Goal: Task Accomplishment & Management: Complete application form

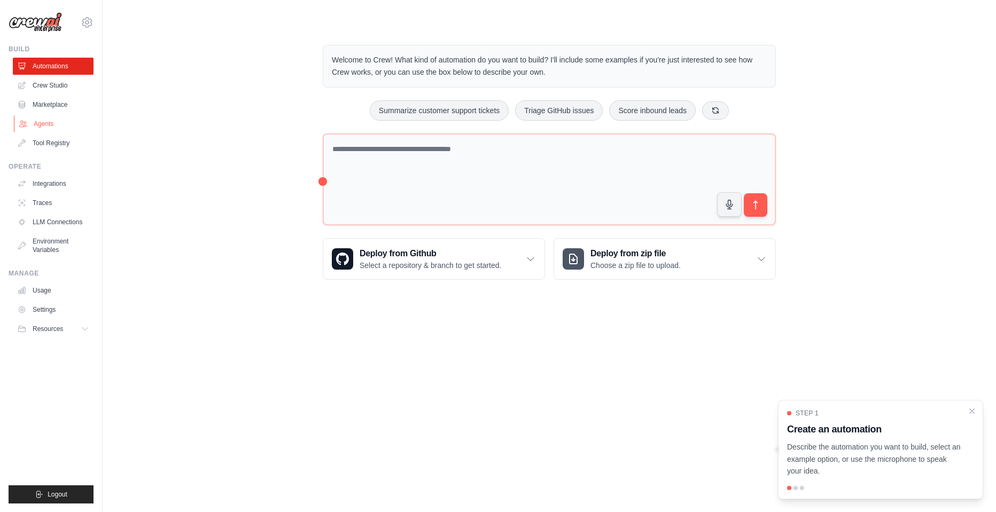
click at [48, 127] on link "Agents" at bounding box center [54, 123] width 81 height 17
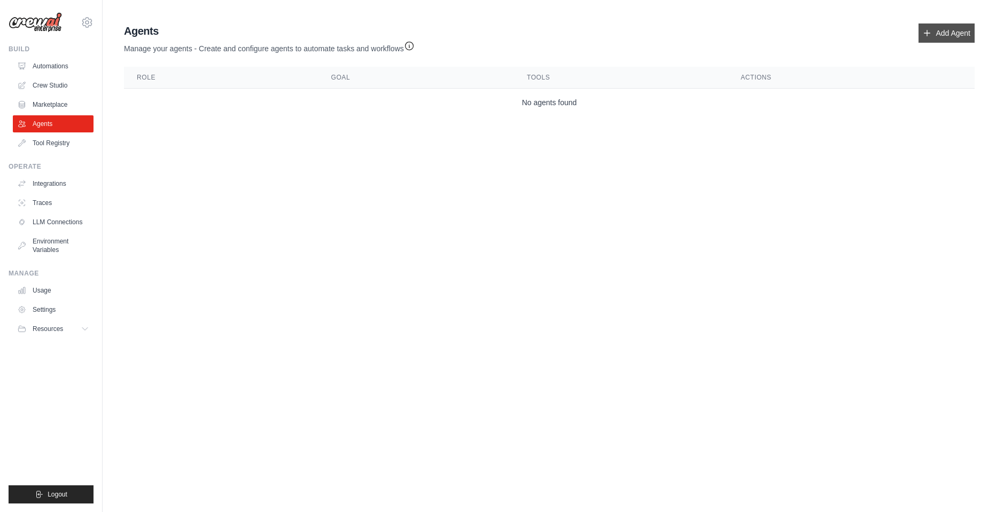
click at [923, 34] on icon at bounding box center [927, 33] width 9 height 9
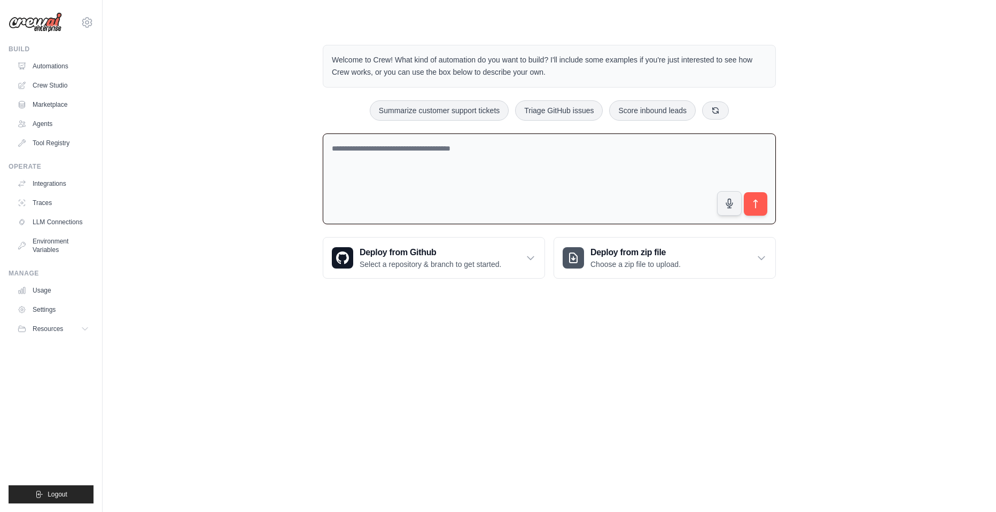
click at [380, 157] on textarea at bounding box center [549, 179] width 453 height 91
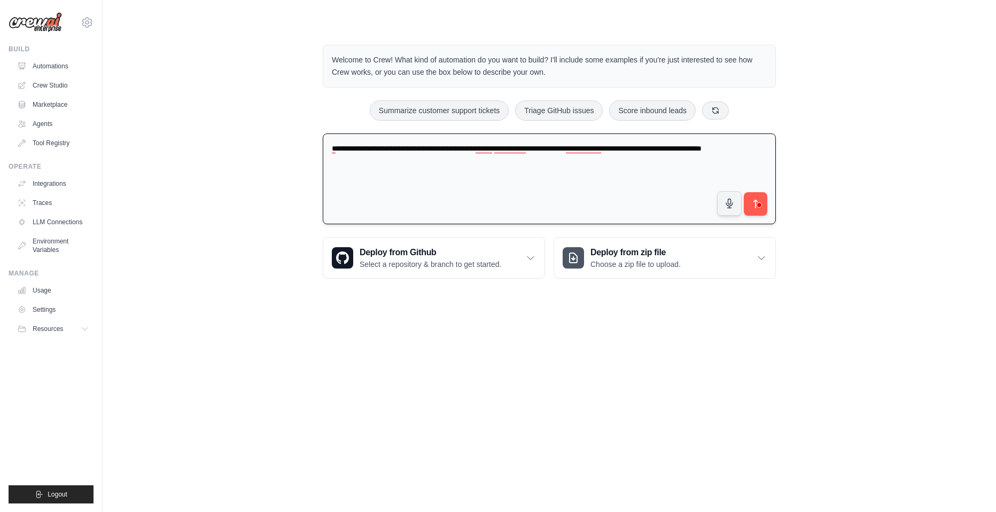
type textarea "**********"
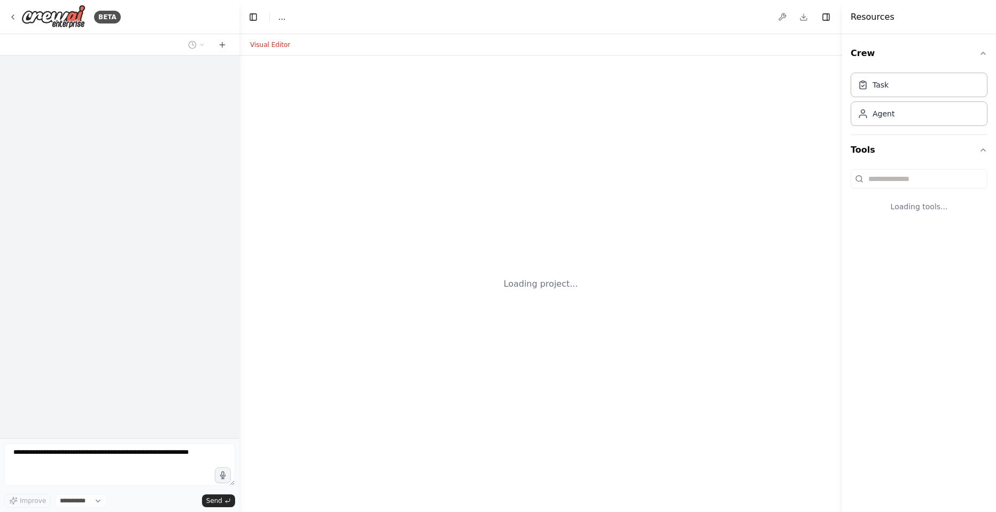
select select "****"
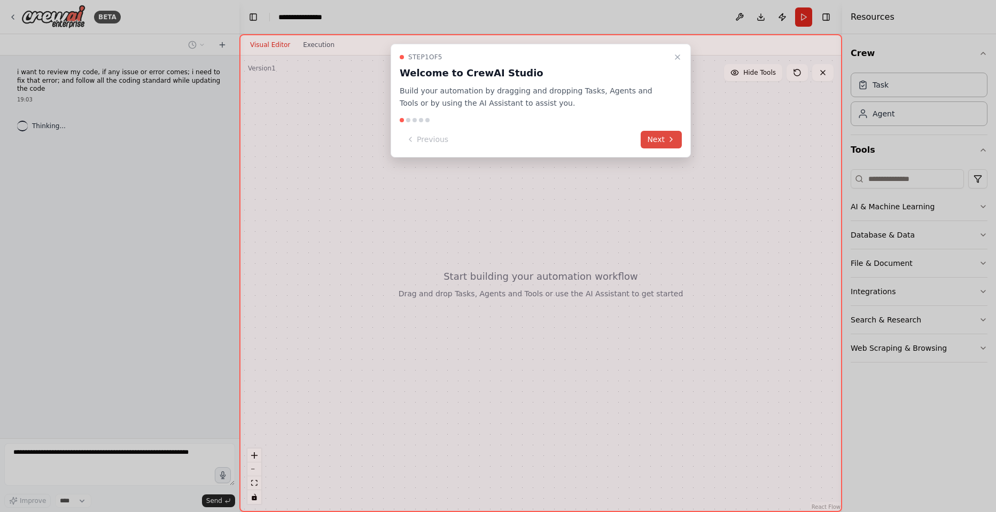
click at [655, 132] on button "Next" at bounding box center [661, 140] width 41 height 18
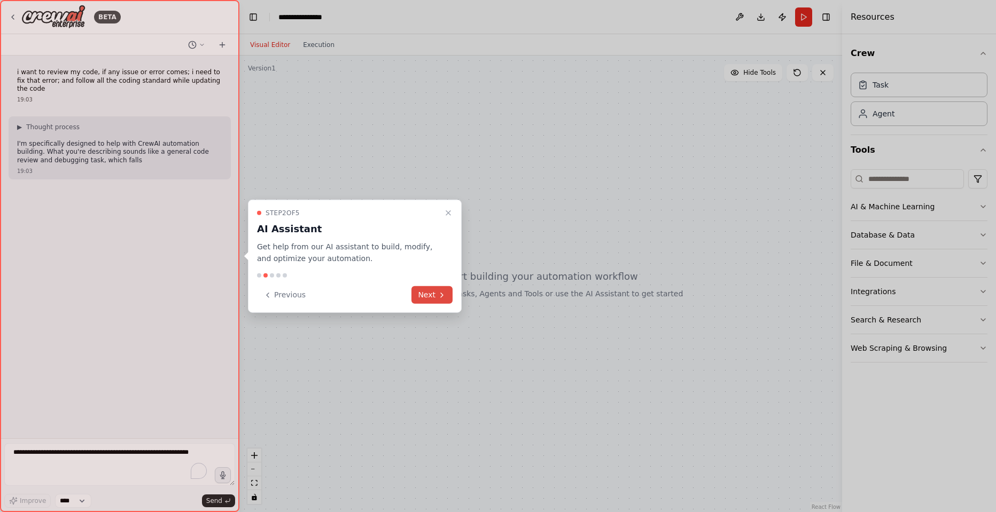
click at [421, 292] on button "Next" at bounding box center [431, 295] width 41 height 18
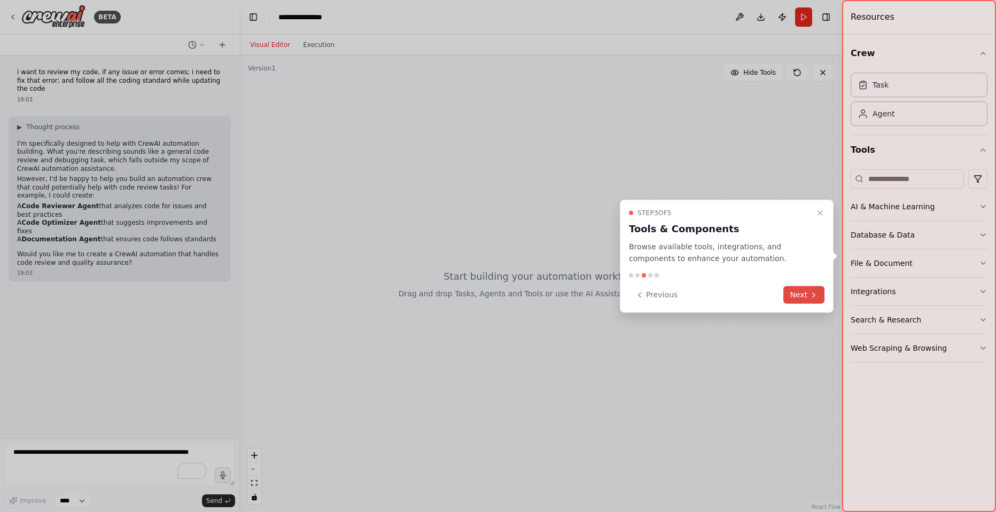
click at [807, 294] on button "Next" at bounding box center [803, 295] width 41 height 18
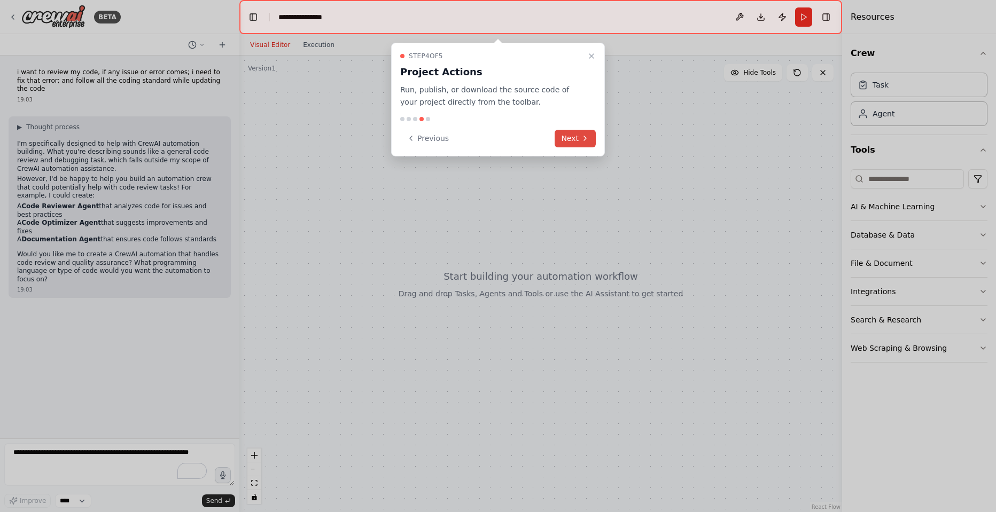
click at [569, 131] on button "Next" at bounding box center [574, 139] width 41 height 18
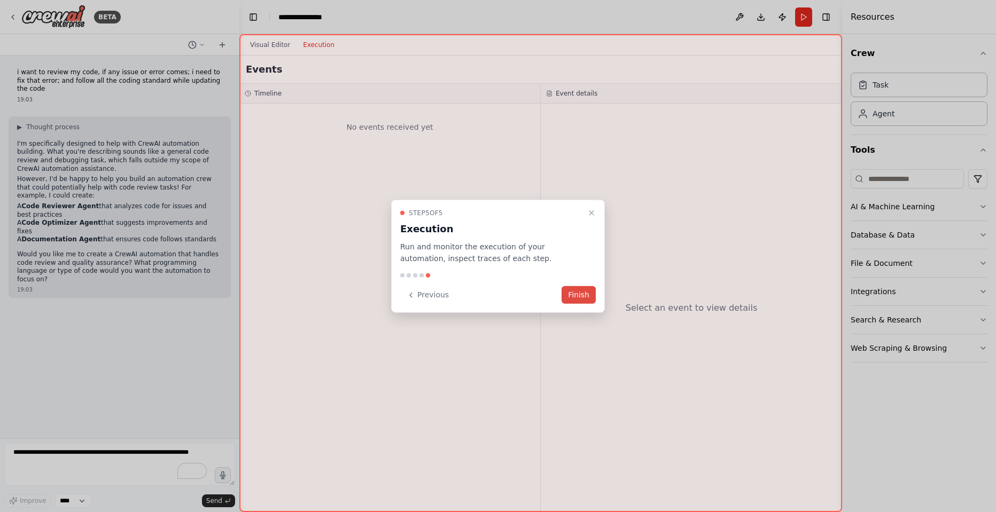
click at [580, 295] on button "Finish" at bounding box center [578, 295] width 34 height 18
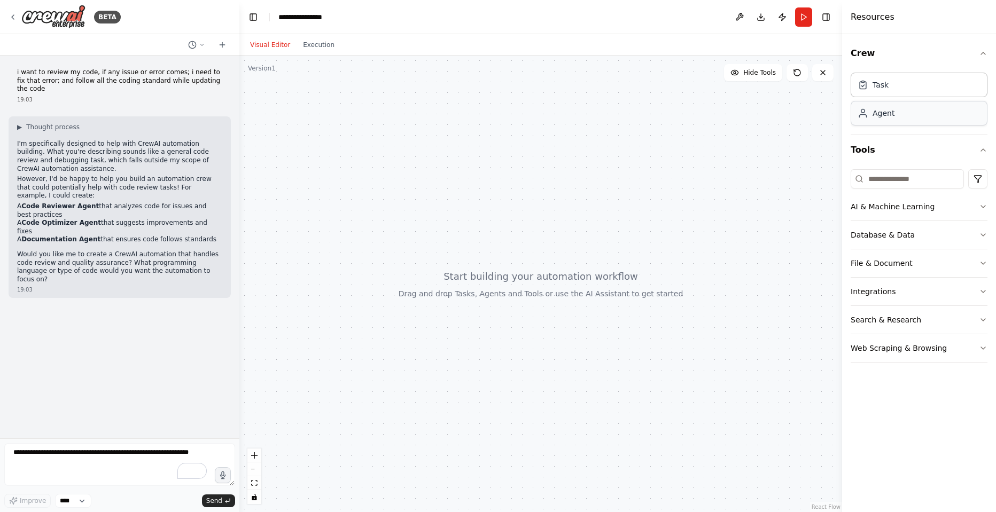
click at [900, 122] on div "Agent" at bounding box center [918, 113] width 137 height 25
click at [887, 106] on div "Agent" at bounding box center [918, 113] width 137 height 25
drag, startPoint x: 887, startPoint y: 106, endPoint x: 665, endPoint y: 165, distance: 229.9
click at [665, 165] on div "**********" at bounding box center [498, 256] width 996 height 512
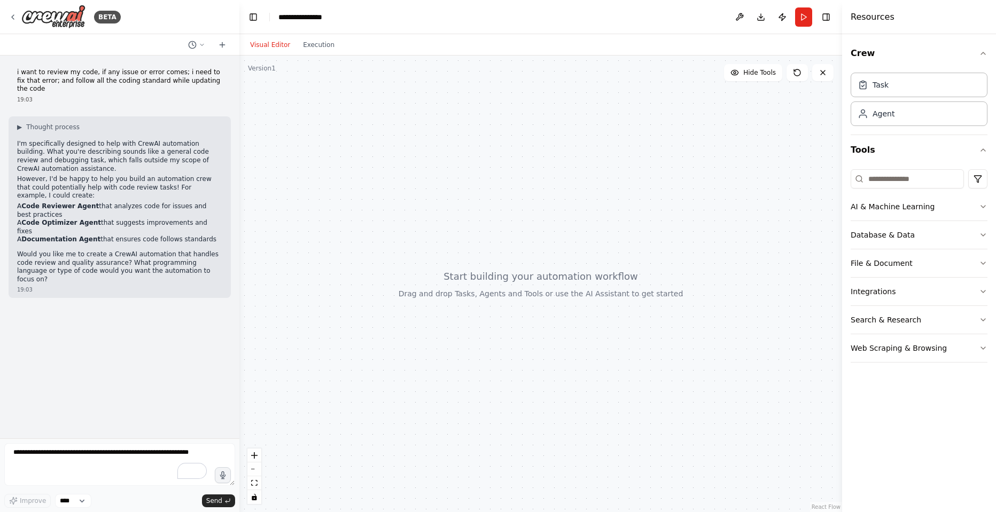
click at [744, 155] on div at bounding box center [540, 284] width 603 height 457
drag, startPoint x: 744, startPoint y: 155, endPoint x: 757, endPoint y: 191, distance: 38.2
click at [757, 191] on div at bounding box center [540, 284] width 603 height 457
click at [749, 173] on div at bounding box center [540, 284] width 603 height 457
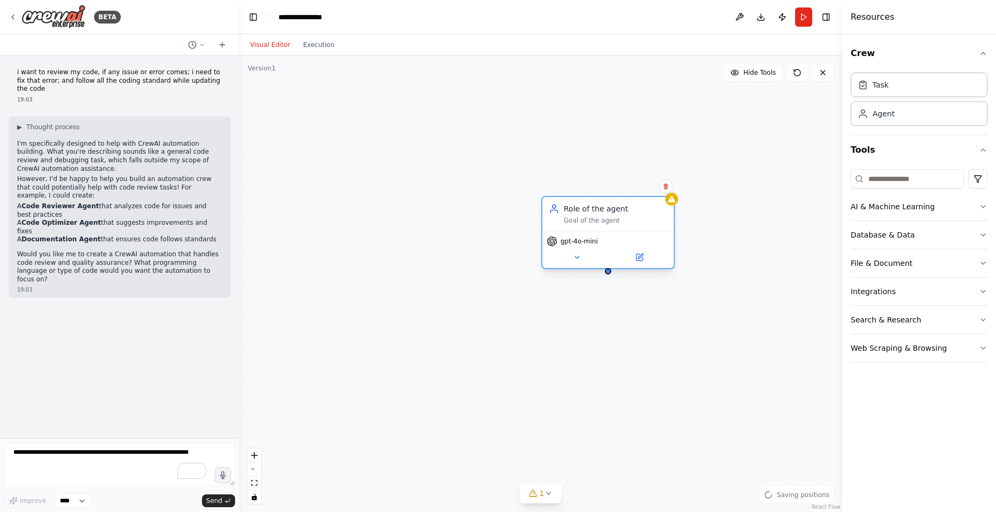
drag, startPoint x: 807, startPoint y: 196, endPoint x: 559, endPoint y: 212, distance: 248.4
click at [564, 216] on div "Goal of the agent" at bounding box center [616, 220] width 104 height 9
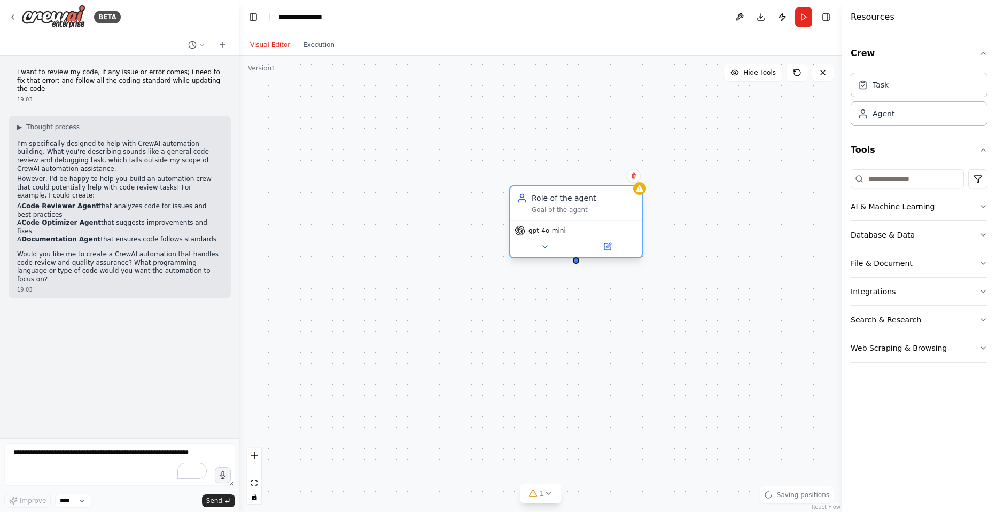
click at [552, 229] on span "gpt-4o-mini" at bounding box center [546, 231] width 37 height 9
click at [610, 238] on div "gpt-4o-mini" at bounding box center [575, 239] width 131 height 37
click at [612, 243] on button at bounding box center [607, 246] width 60 height 13
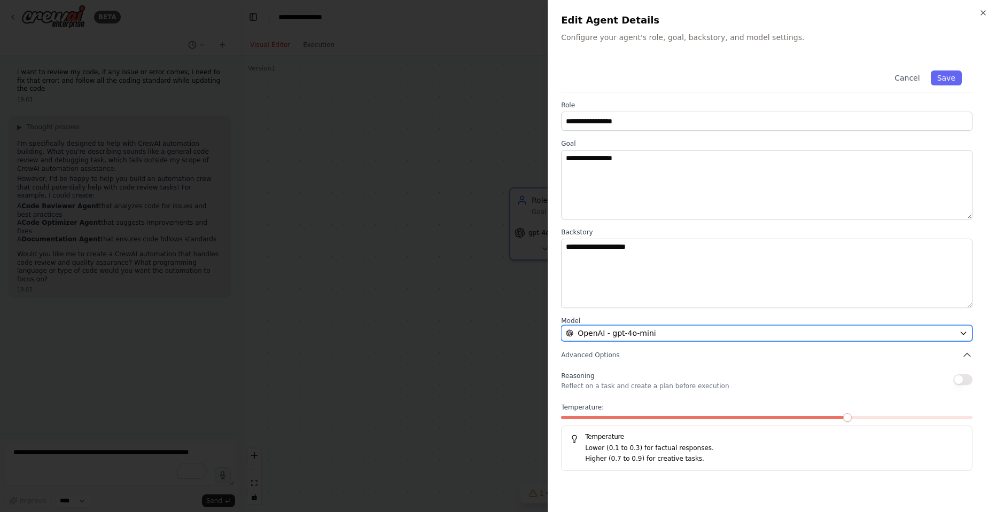
click at [627, 339] on button "OpenAI - gpt-4o-mini" at bounding box center [766, 333] width 411 height 16
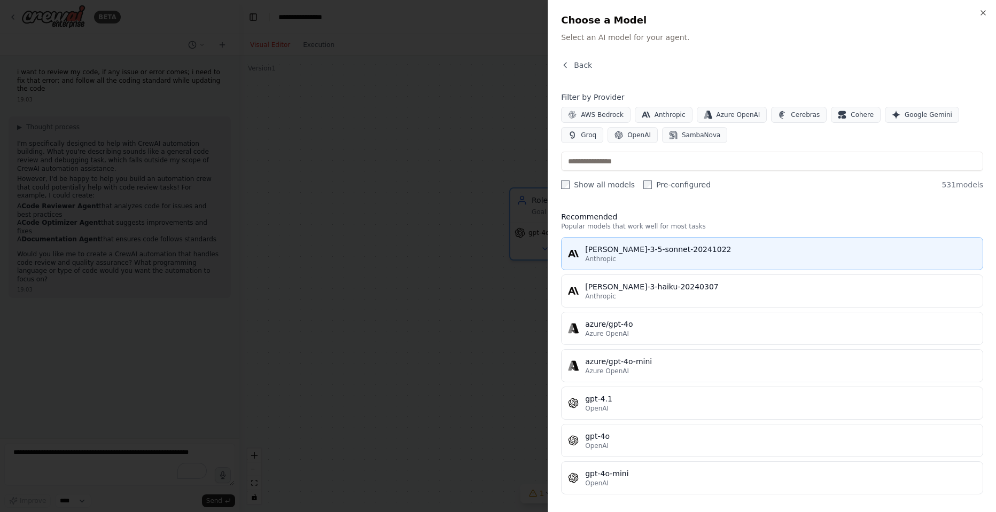
click at [614, 257] on div "Anthropic" at bounding box center [780, 259] width 391 height 9
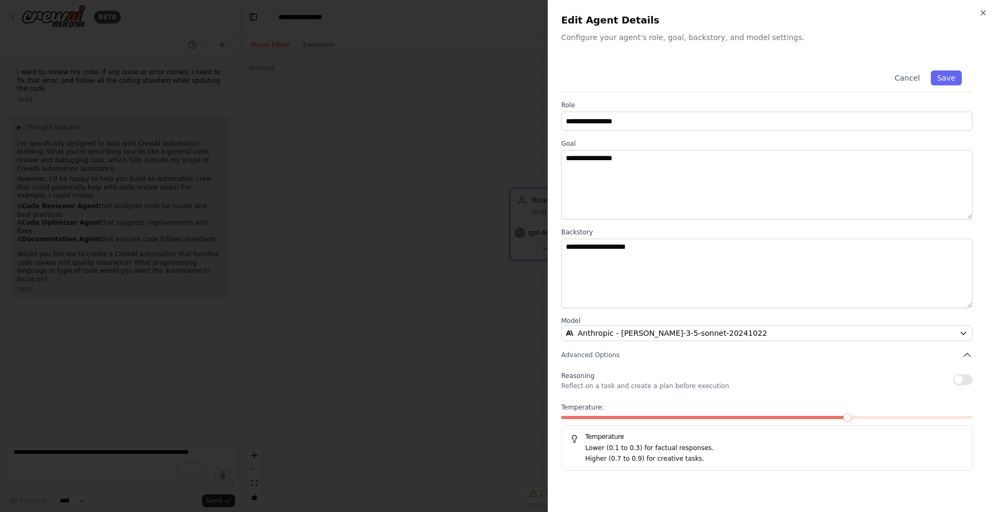
click at [964, 380] on button "button" at bounding box center [962, 379] width 19 height 11
type button "on"
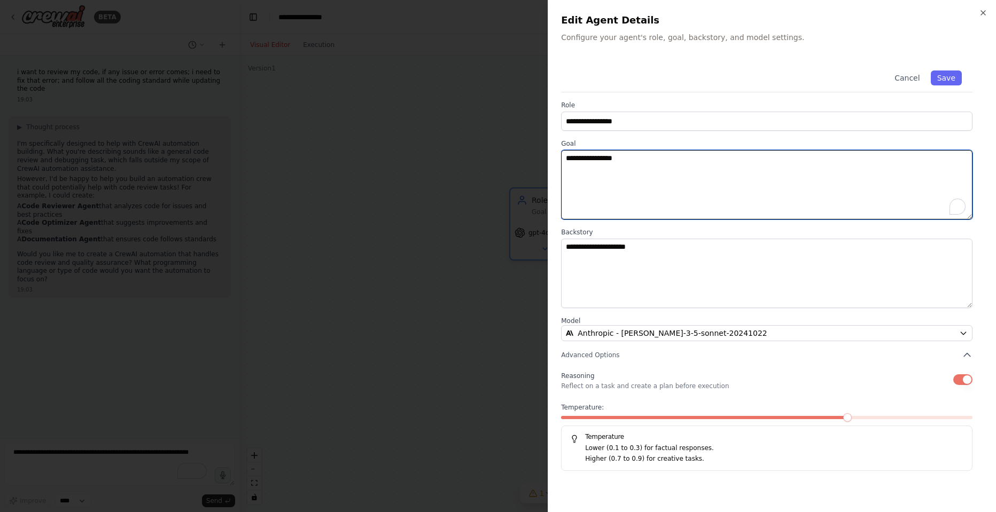
click at [591, 185] on textarea "**********" at bounding box center [766, 184] width 411 height 69
paste textarea "**********"
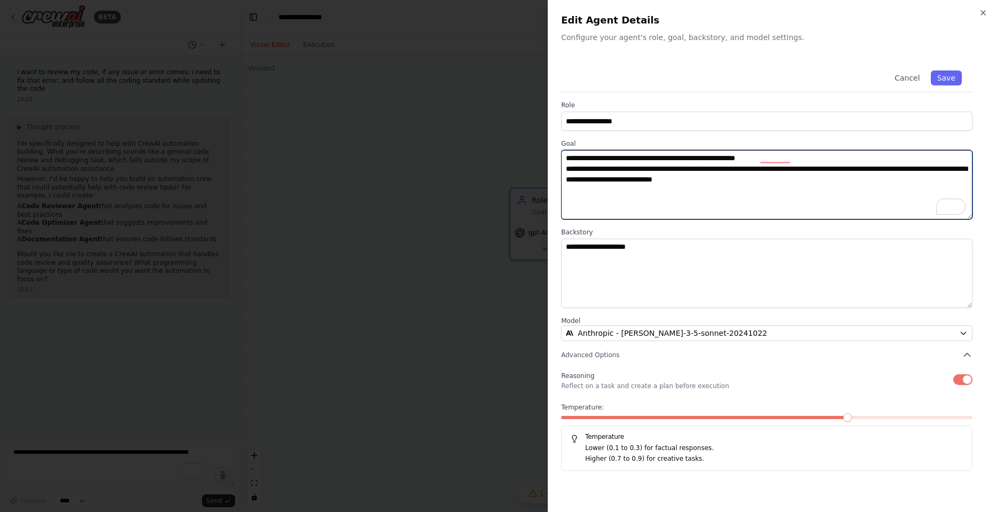
click at [609, 166] on textarea "**********" at bounding box center [766, 184] width 411 height 69
click at [819, 176] on textarea "**********" at bounding box center [766, 184] width 411 height 69
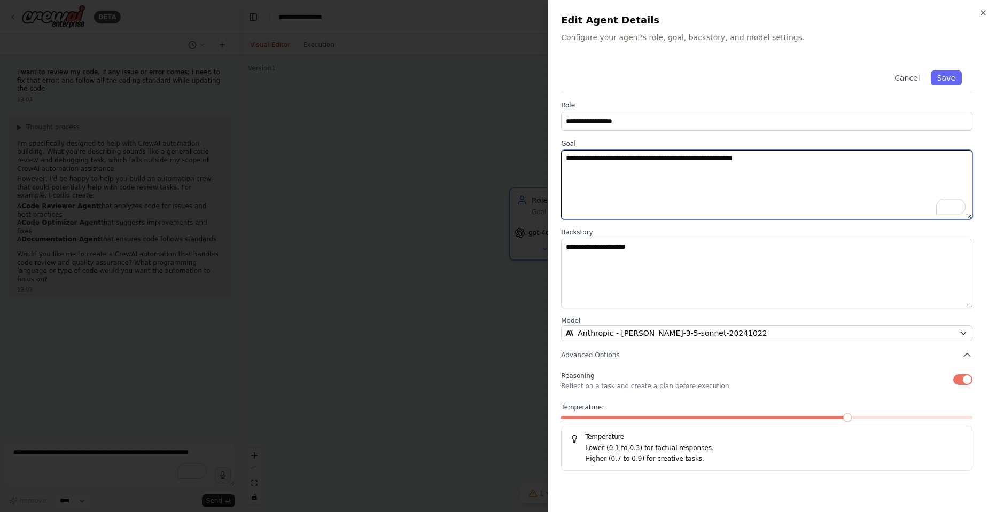
type textarea "**********"
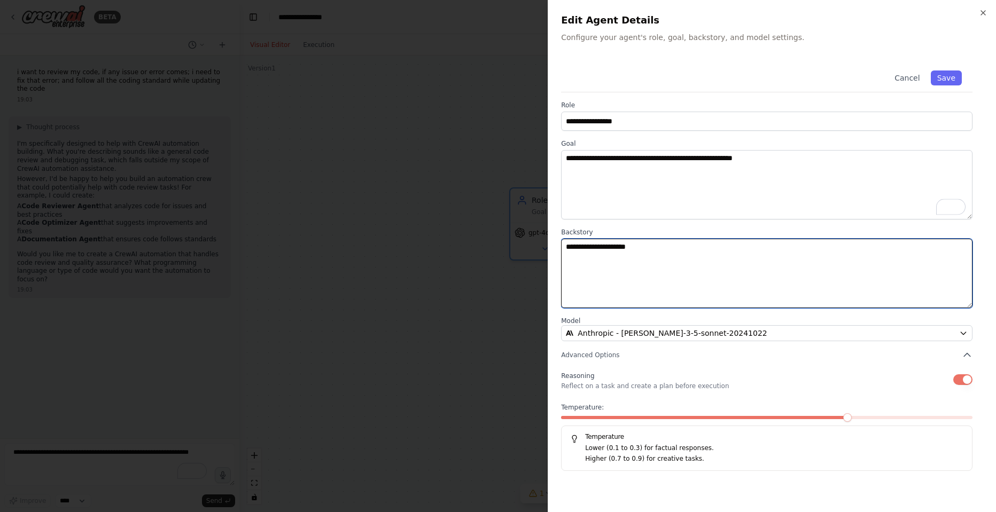
click at [788, 262] on textarea "**********" at bounding box center [766, 273] width 411 height 69
paste textarea "**********"
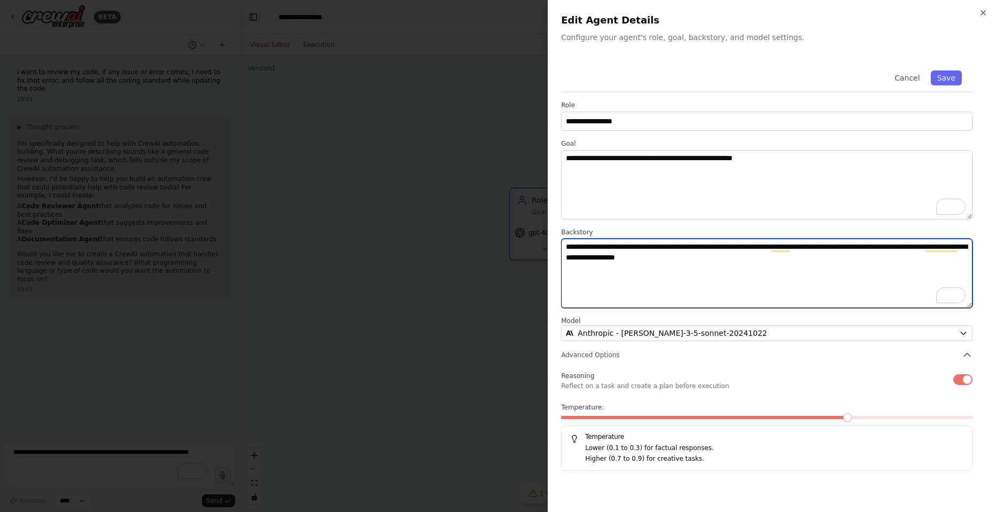
type textarea "**********"
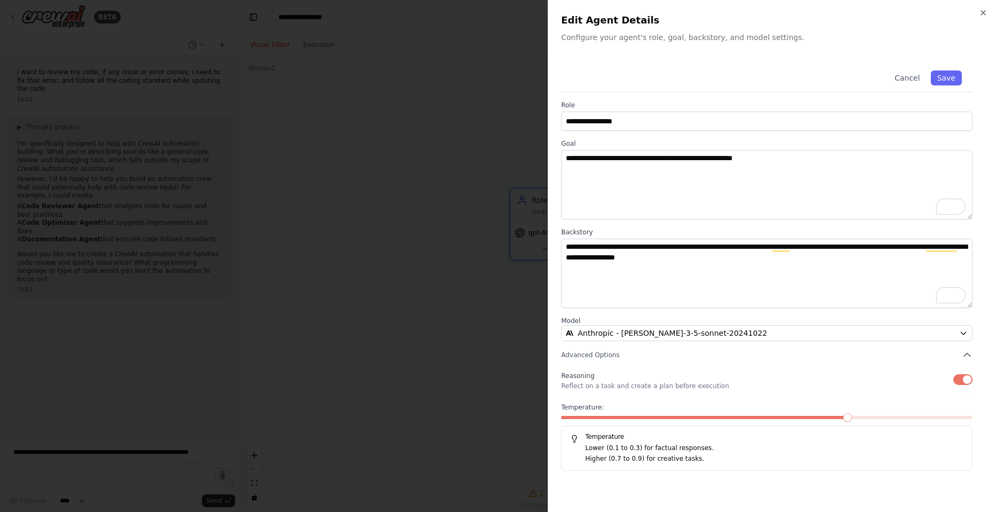
click at [696, 309] on div "**********" at bounding box center [772, 265] width 422 height 411
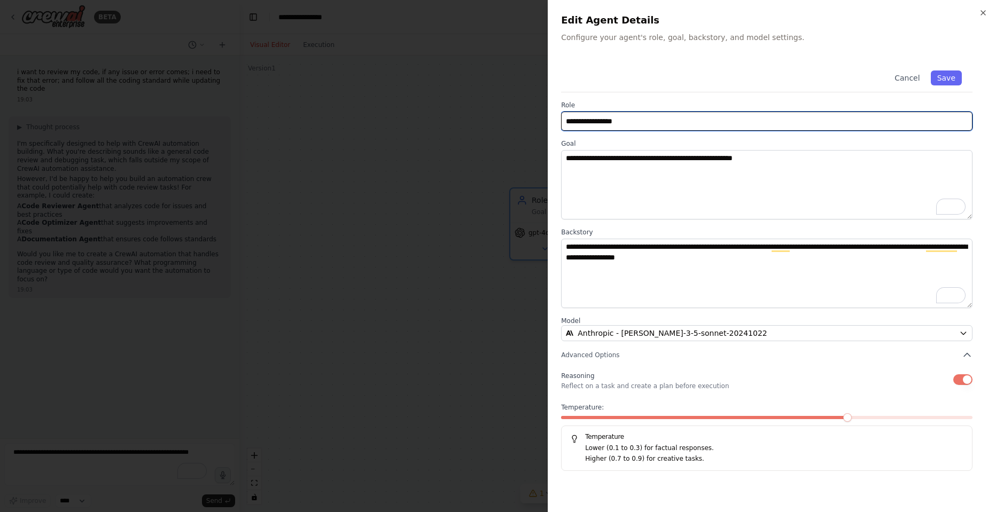
click at [856, 118] on input "**********" at bounding box center [766, 121] width 411 height 19
paste input "**********"
type input "**********"
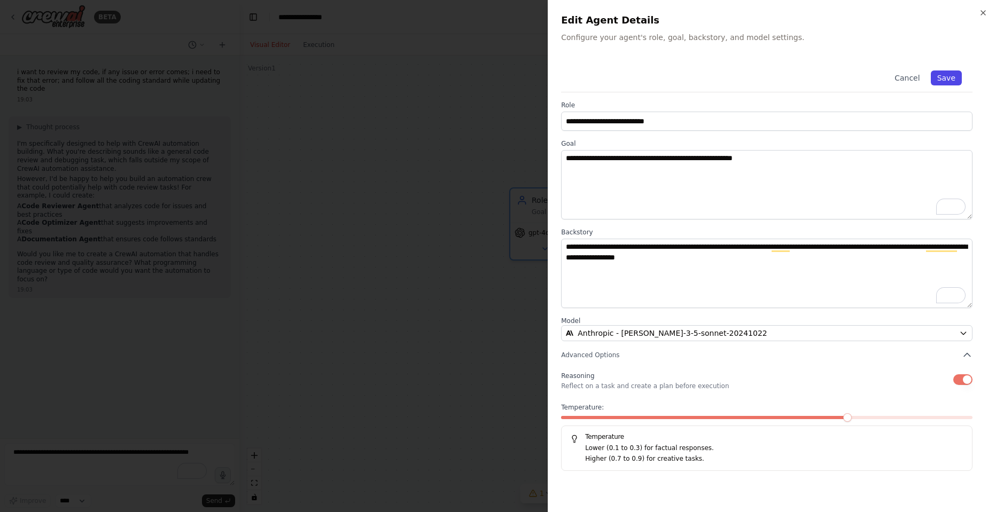
click at [954, 80] on button "Save" at bounding box center [946, 78] width 31 height 15
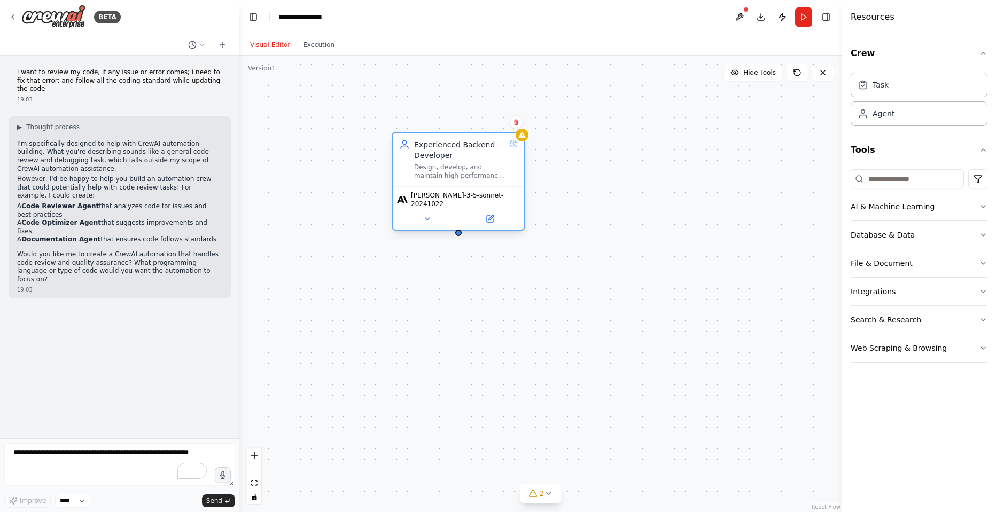
drag, startPoint x: 584, startPoint y: 223, endPoint x: 458, endPoint y: 171, distance: 137.0
click at [458, 171] on div "Design, develop, and maintain high-performance backend systems" at bounding box center [459, 171] width 91 height 17
click at [884, 210] on button "AI & Machine Learning" at bounding box center [918, 207] width 137 height 28
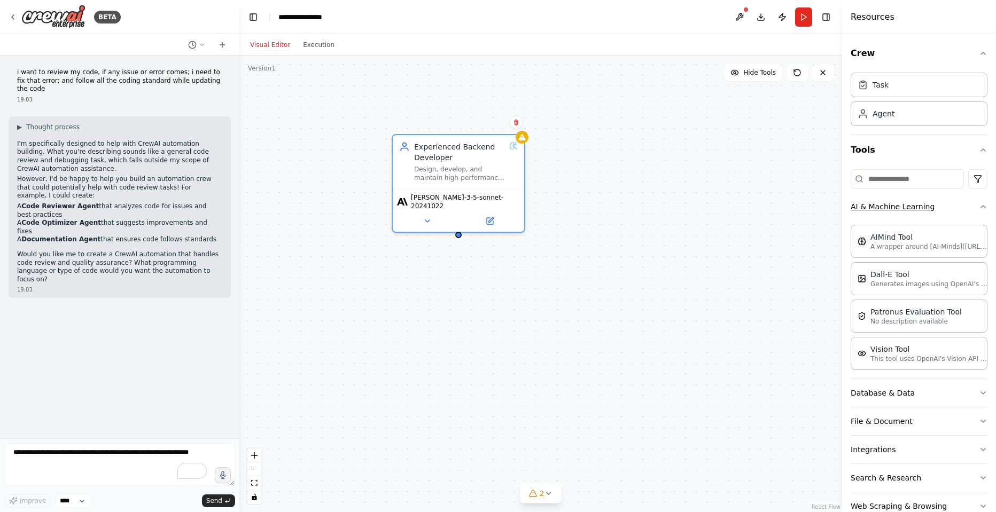
click at [884, 210] on button "AI & Machine Learning" at bounding box center [918, 207] width 137 height 28
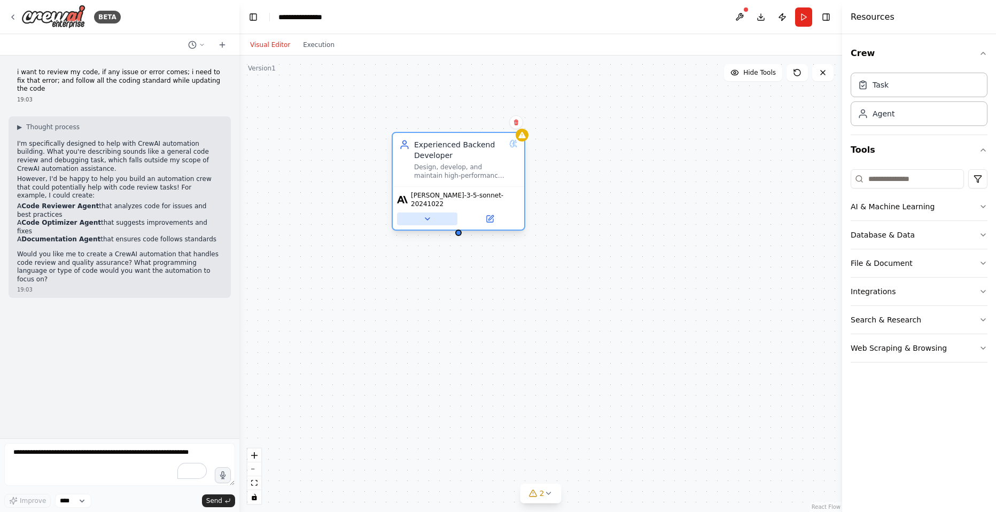
click at [429, 216] on icon at bounding box center [427, 219] width 9 height 9
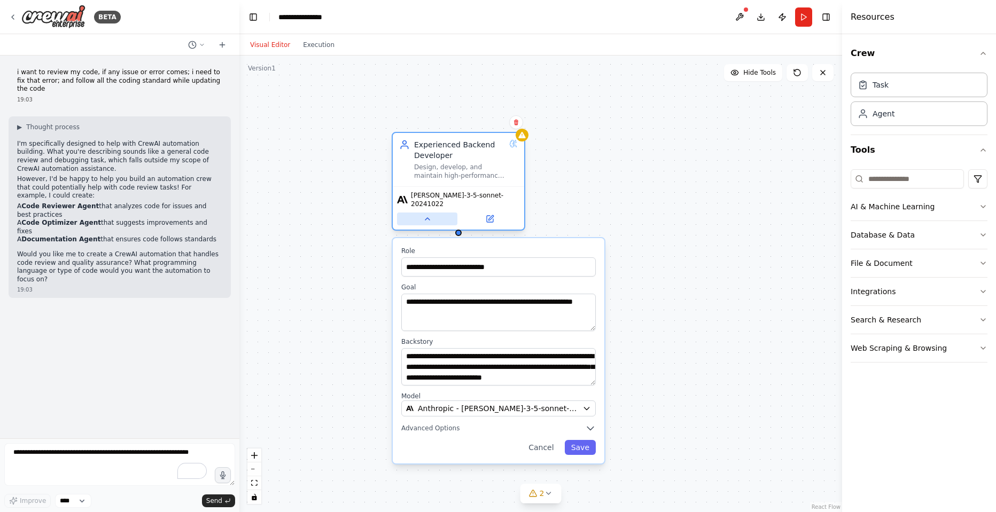
click at [429, 216] on icon at bounding box center [427, 219] width 9 height 9
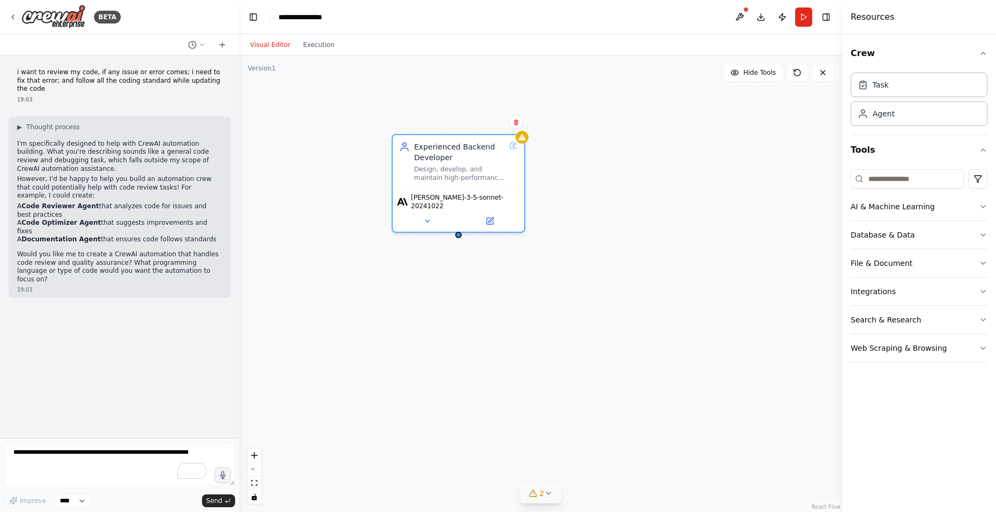
click at [551, 485] on button "2" at bounding box center [540, 494] width 41 height 20
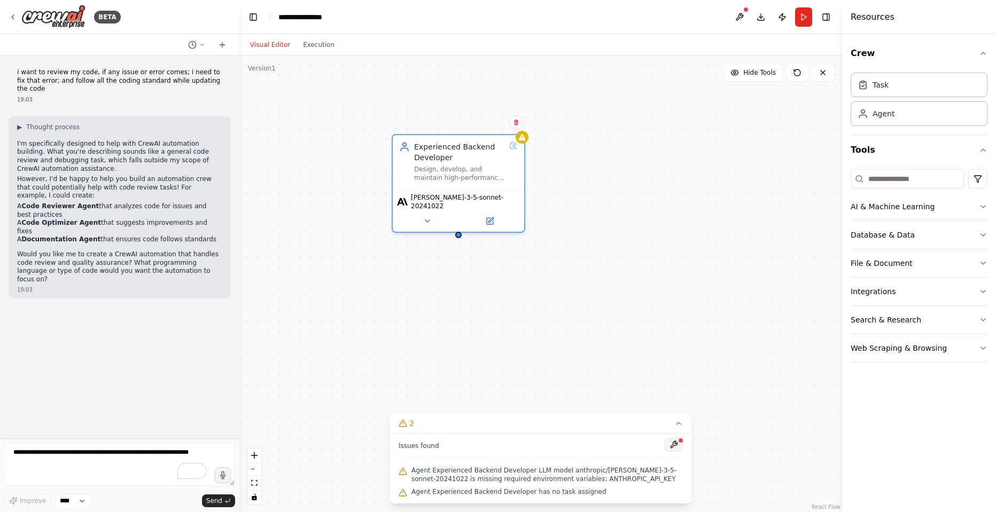
click at [675, 443] on button at bounding box center [674, 445] width 18 height 13
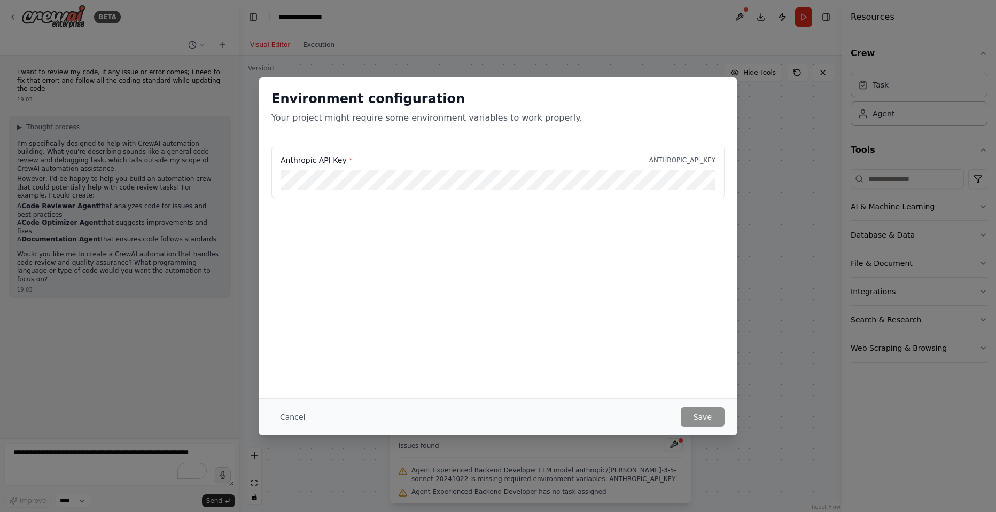
click at [748, 298] on div "Environment configuration Your project might require some environment variables…" at bounding box center [498, 256] width 996 height 512
click at [292, 417] on button "Cancel" at bounding box center [292, 417] width 42 height 19
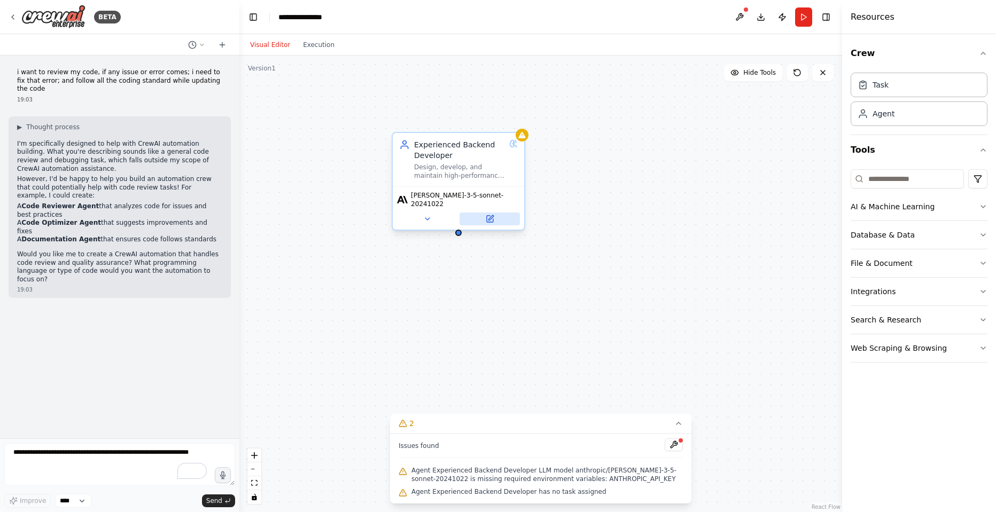
click at [489, 216] on icon at bounding box center [490, 219] width 6 height 6
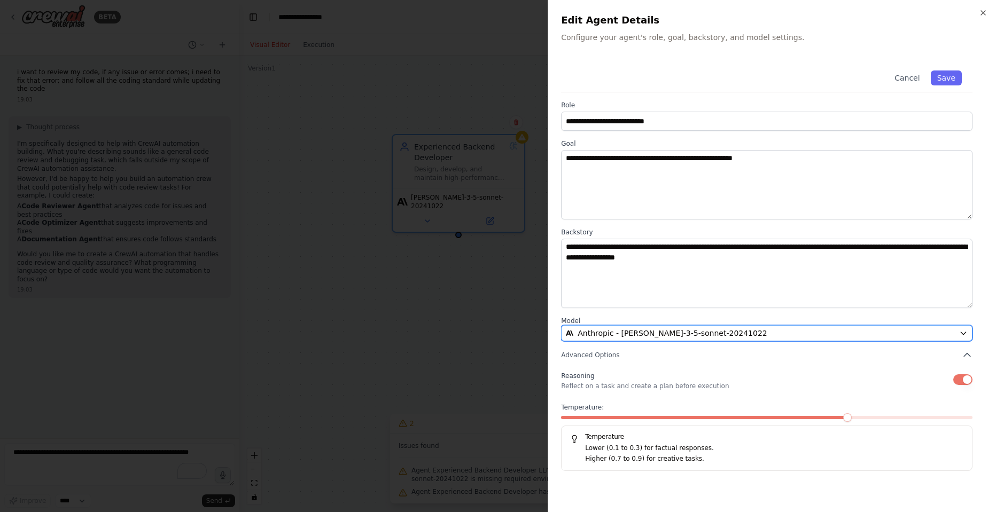
click at [591, 333] on span "Anthropic - claude-3-5-sonnet-20241022" at bounding box center [672, 333] width 190 height 11
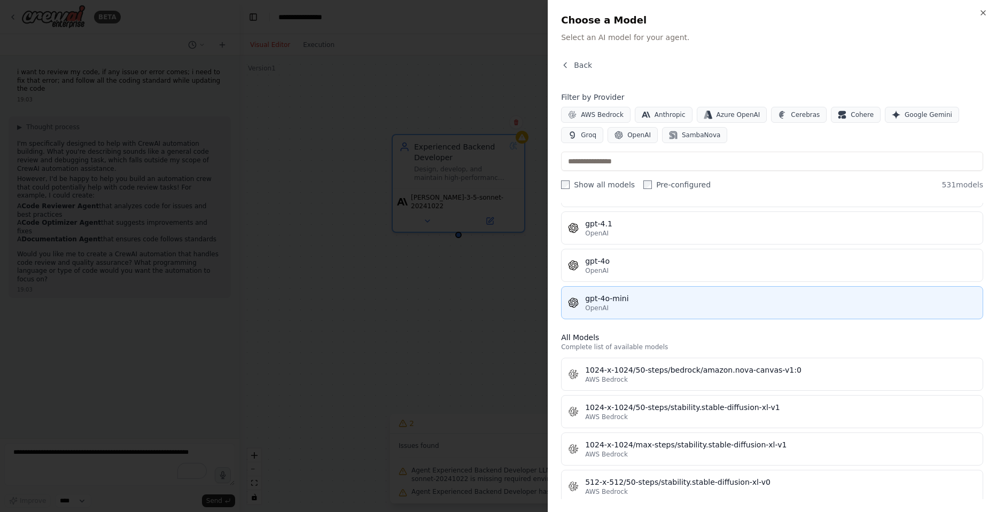
scroll to position [181, 0]
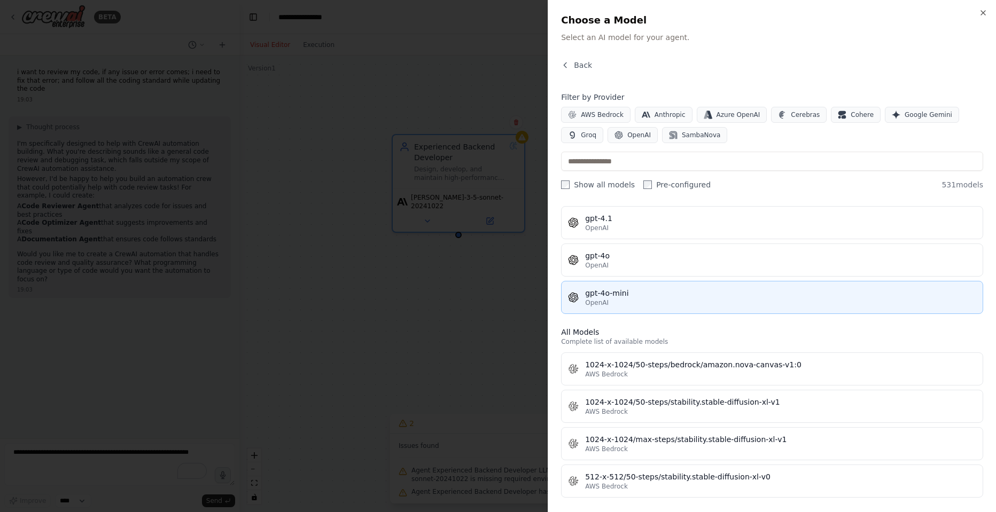
click at [592, 299] on span "OpenAI" at bounding box center [597, 303] width 24 height 9
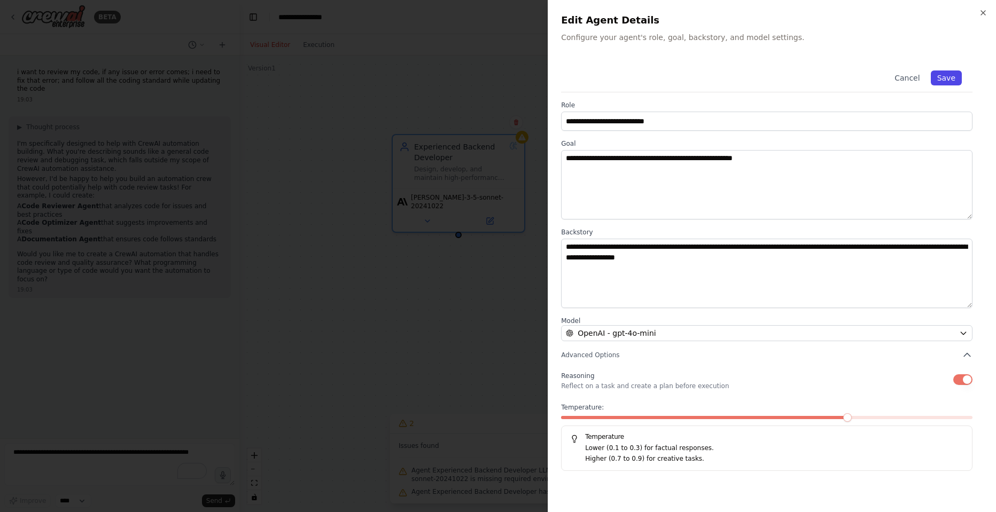
click at [944, 79] on button "Save" at bounding box center [946, 78] width 31 height 15
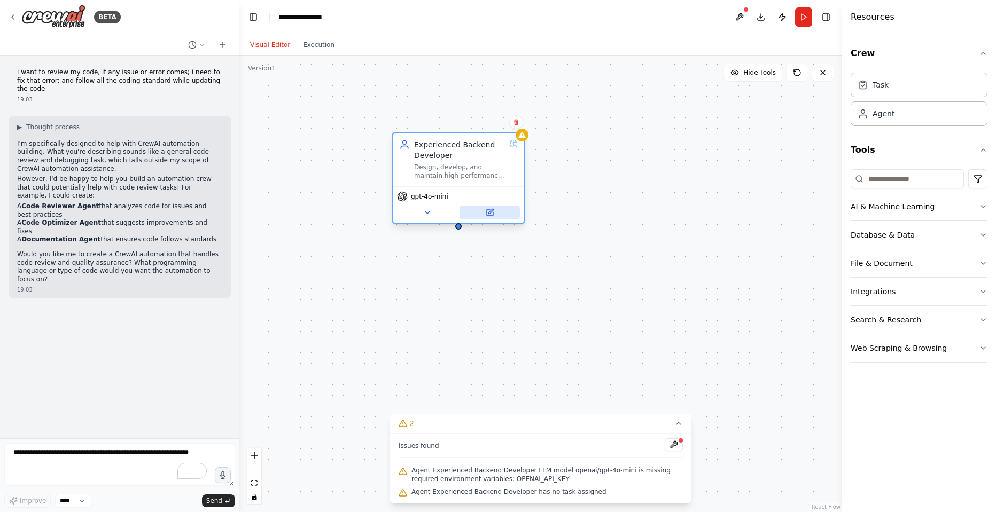
click at [488, 214] on icon at bounding box center [490, 211] width 5 height 5
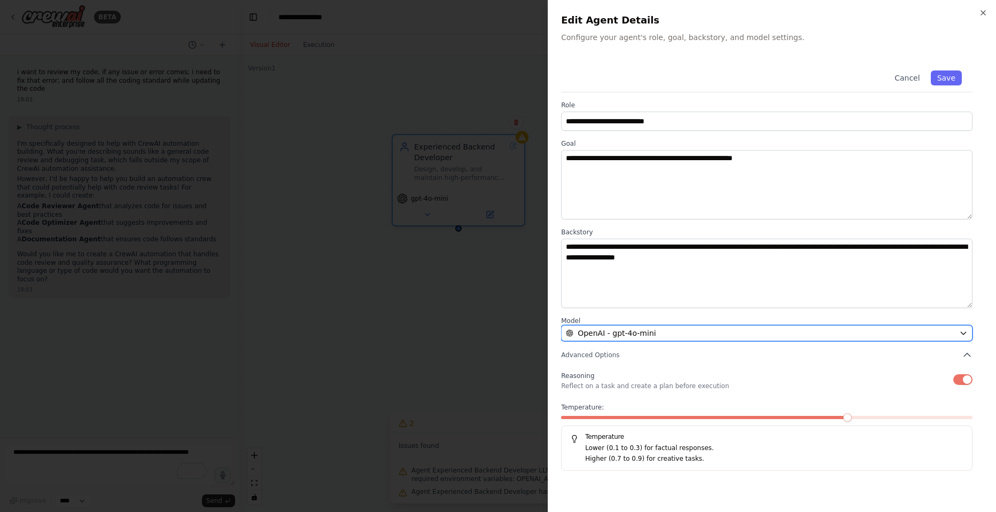
click at [603, 331] on span "OpenAI - gpt-4o-mini" at bounding box center [616, 333] width 78 height 11
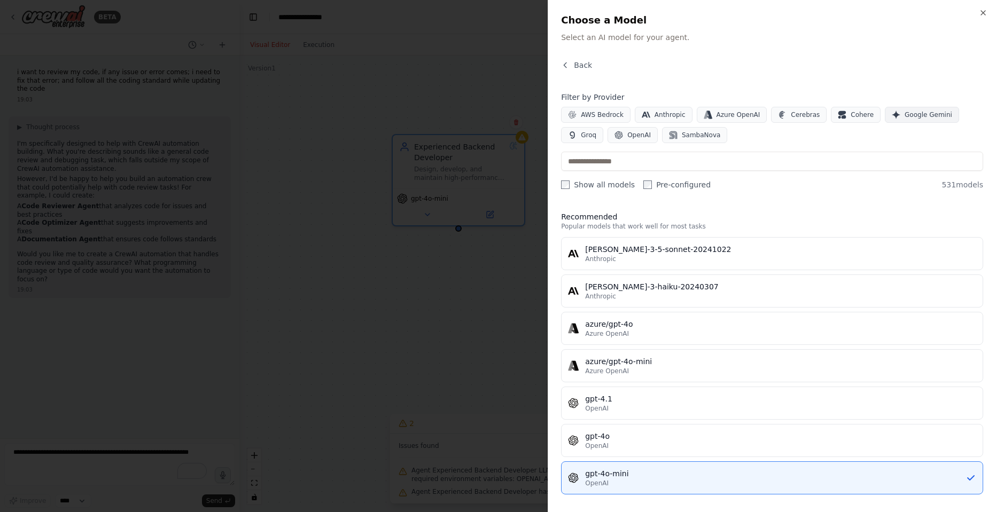
click at [899, 110] on button "Google Gemini" at bounding box center [922, 115] width 74 height 16
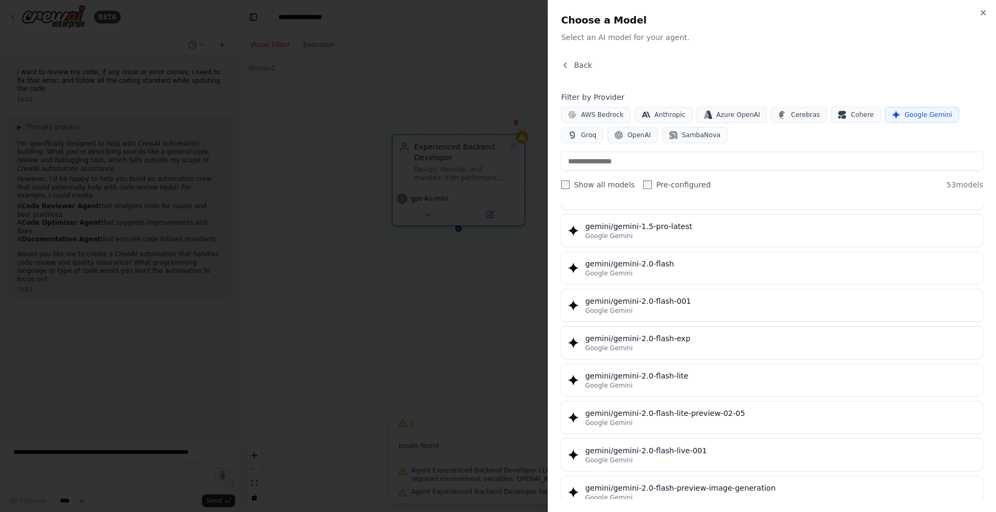
scroll to position [516, 0]
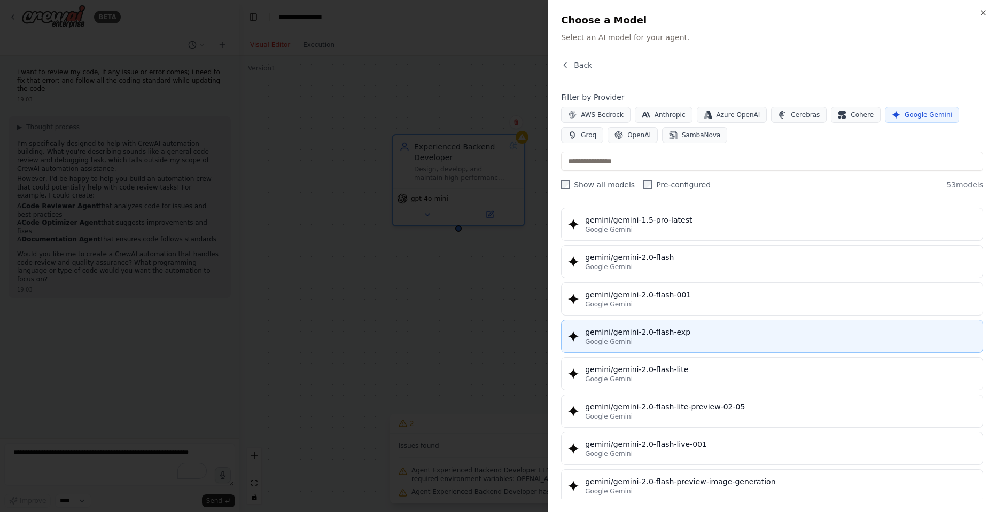
click at [676, 330] on div "gemini/gemini-2.0-flash-exp" at bounding box center [780, 332] width 391 height 11
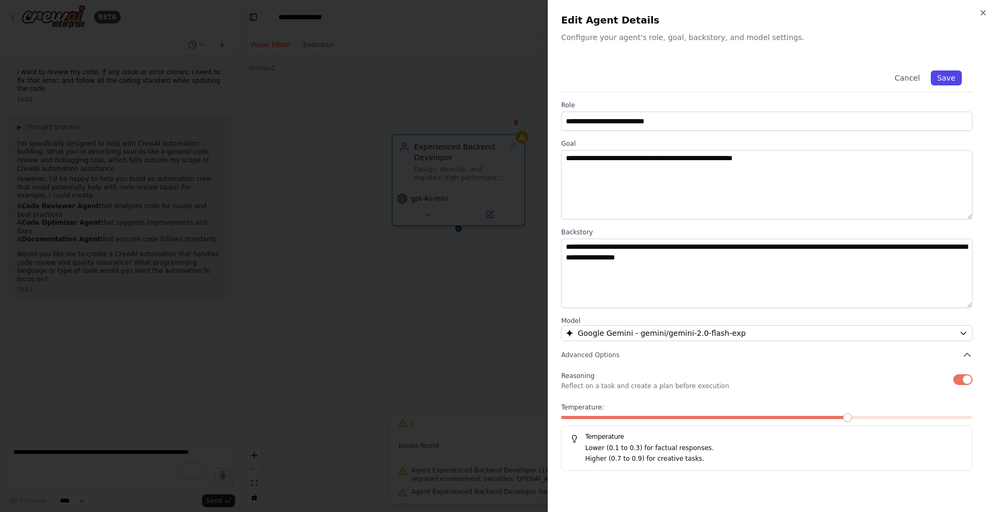
click at [951, 77] on button "Save" at bounding box center [946, 78] width 31 height 15
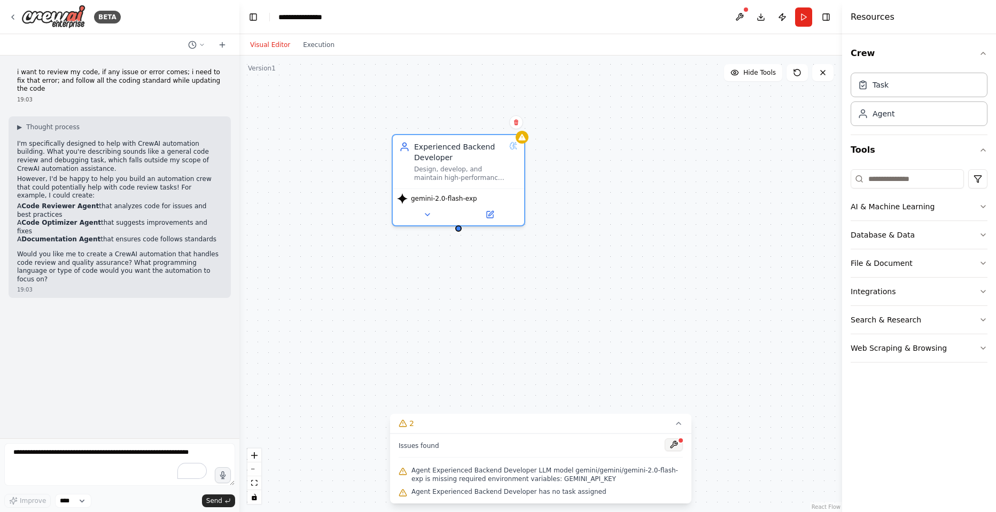
click at [677, 439] on button at bounding box center [674, 445] width 18 height 13
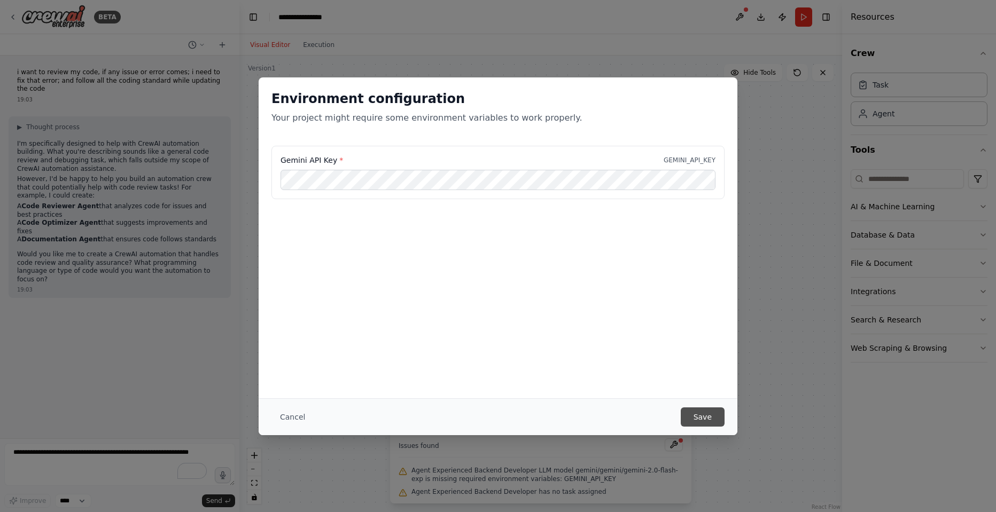
click at [696, 411] on button "Save" at bounding box center [703, 417] width 44 height 19
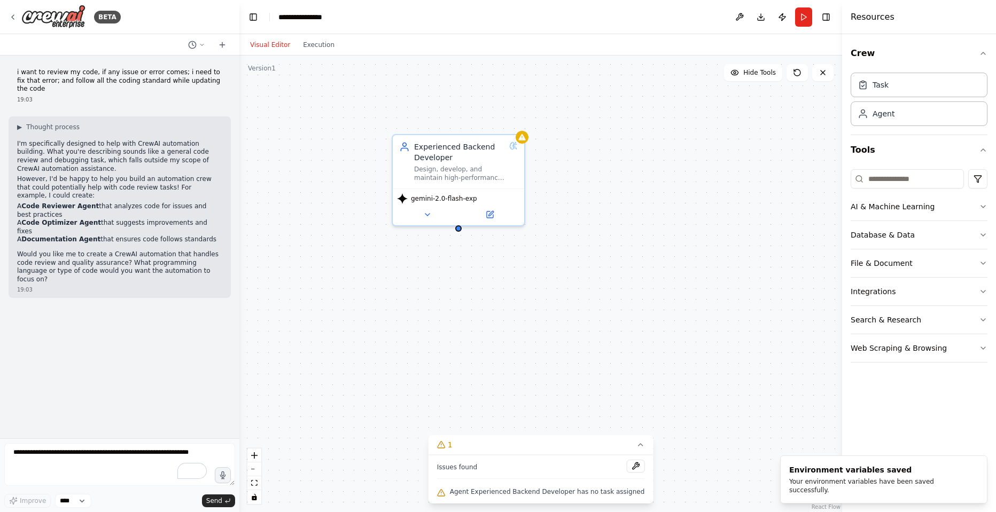
click at [620, 459] on div "Issues found Agent Experienced Backend Developer has no task assigned" at bounding box center [540, 479] width 225 height 49
click at [626, 468] on button at bounding box center [635, 466] width 18 height 13
click at [624, 468] on body "**********" at bounding box center [498, 256] width 996 height 512
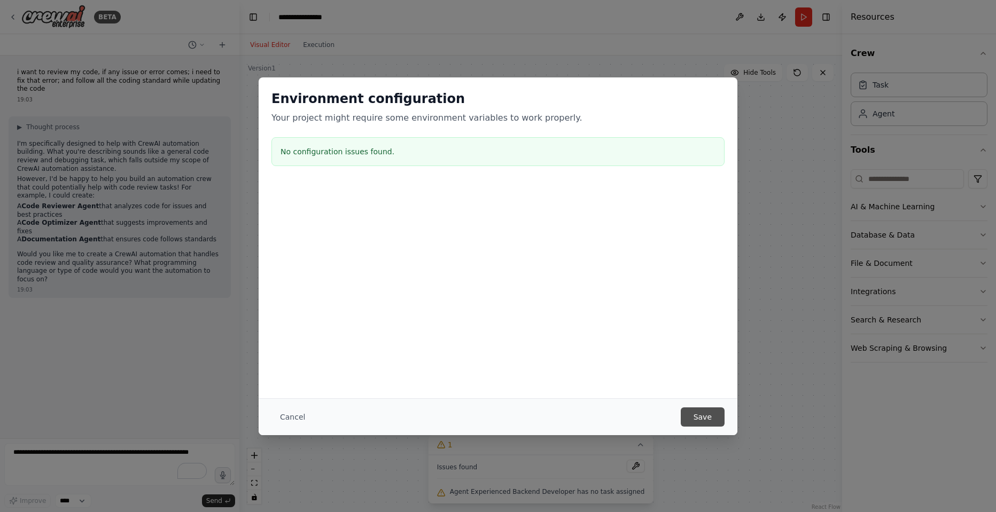
click at [698, 417] on button "Save" at bounding box center [703, 417] width 44 height 19
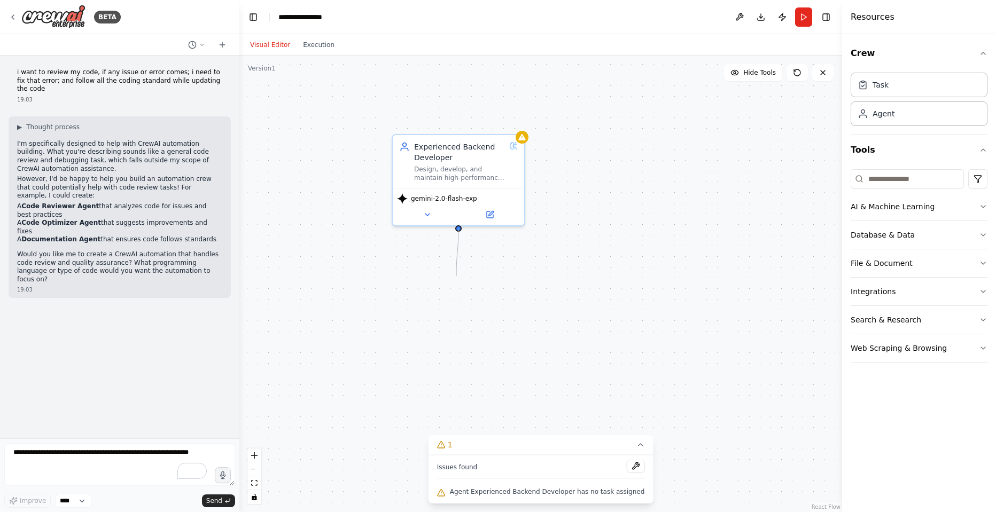
drag, startPoint x: 459, startPoint y: 228, endPoint x: 457, endPoint y: 276, distance: 48.1
click at [457, 276] on div "Experienced Backend Developer Design, develop, and maintain high-performance ba…" at bounding box center [540, 284] width 603 height 457
click at [887, 300] on button "Integrations" at bounding box center [918, 292] width 137 height 28
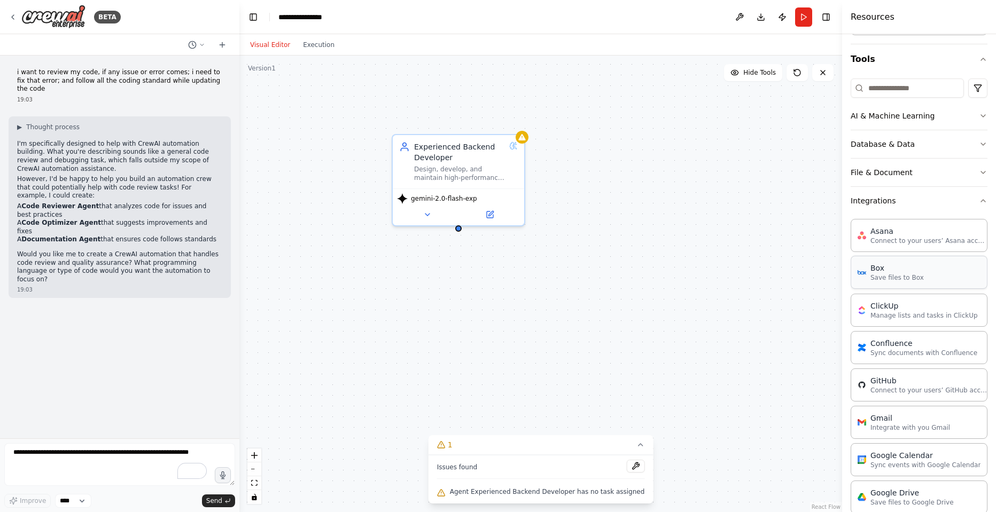
scroll to position [0, 0]
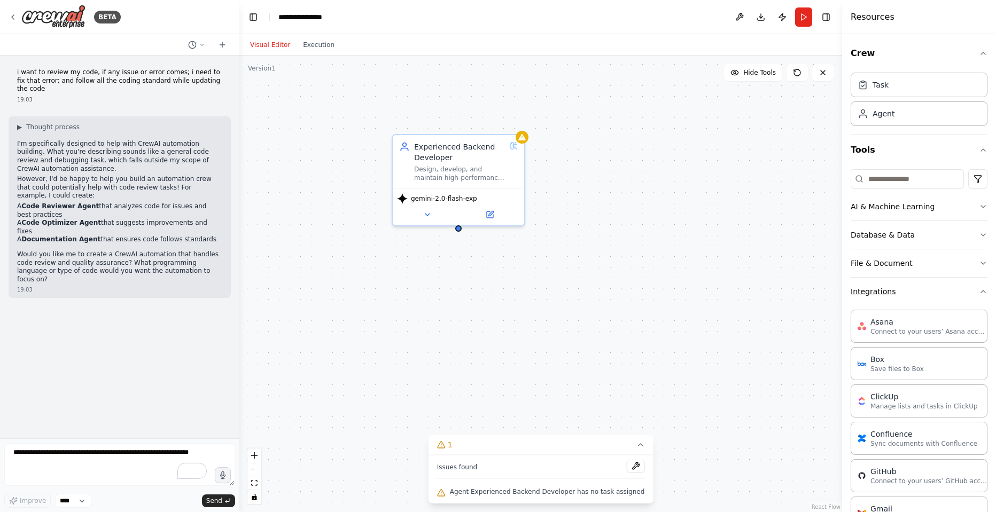
click at [904, 295] on button "Integrations" at bounding box center [918, 292] width 137 height 28
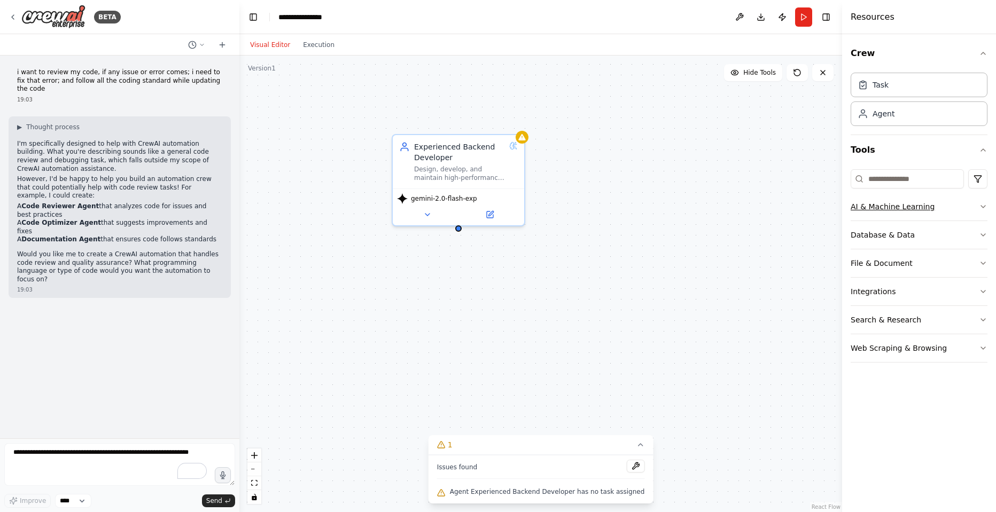
click at [960, 209] on button "AI & Machine Learning" at bounding box center [918, 207] width 137 height 28
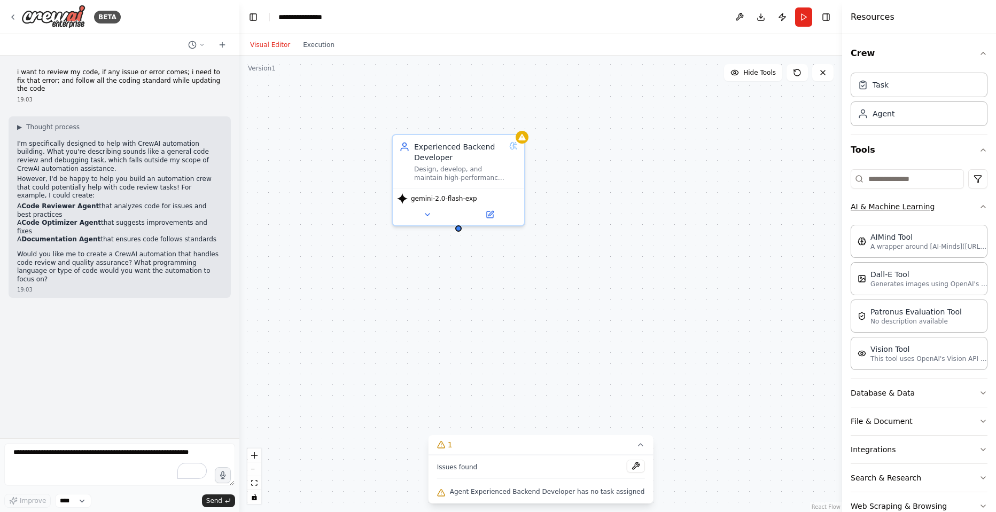
click at [960, 209] on button "AI & Machine Learning" at bounding box center [918, 207] width 137 height 28
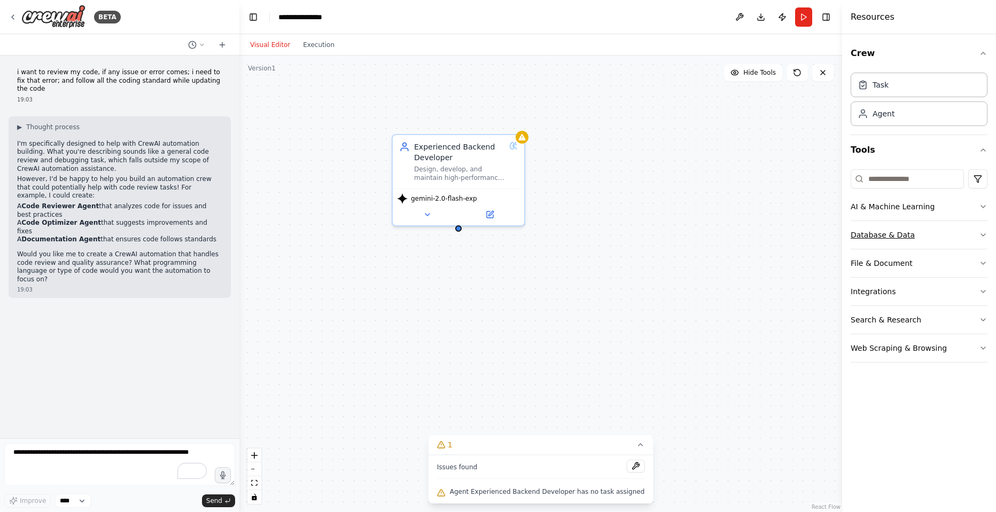
click at [956, 229] on button "Database & Data" at bounding box center [918, 235] width 137 height 28
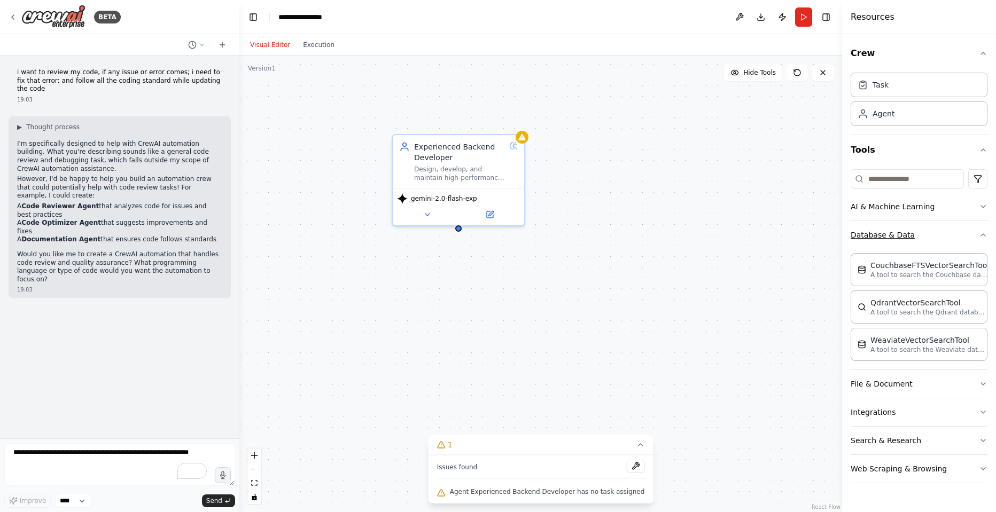
click at [956, 229] on button "Database & Data" at bounding box center [918, 235] width 137 height 28
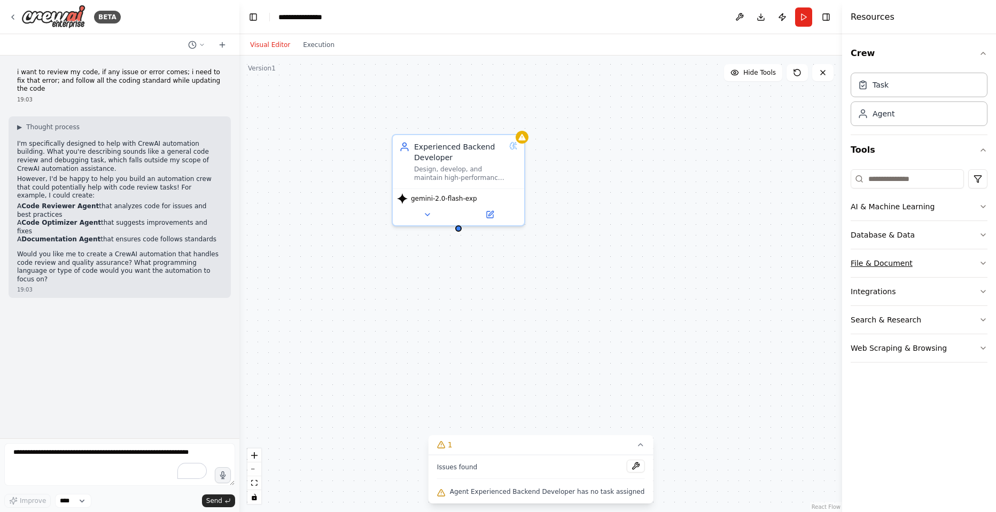
click at [956, 265] on button "File & Document" at bounding box center [918, 263] width 137 height 28
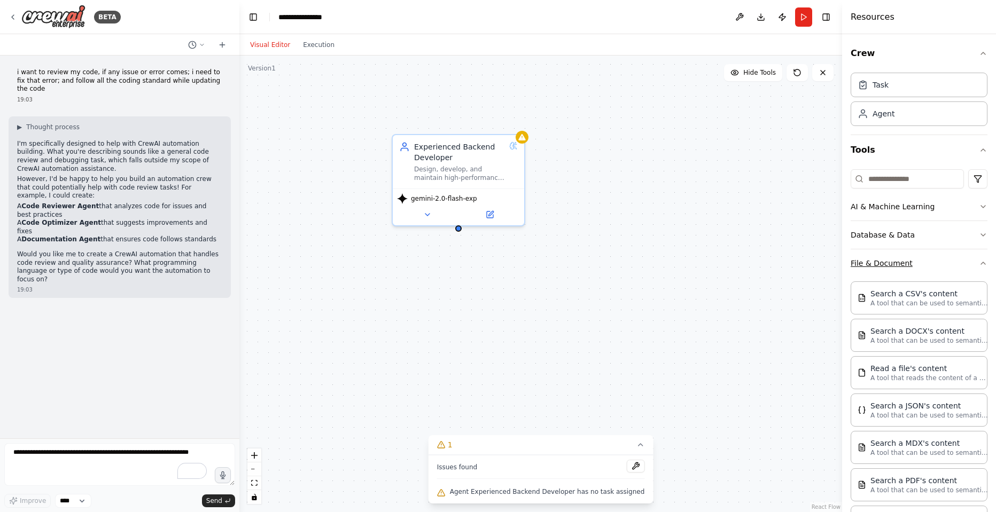
click at [956, 265] on button "File & Document" at bounding box center [918, 263] width 137 height 28
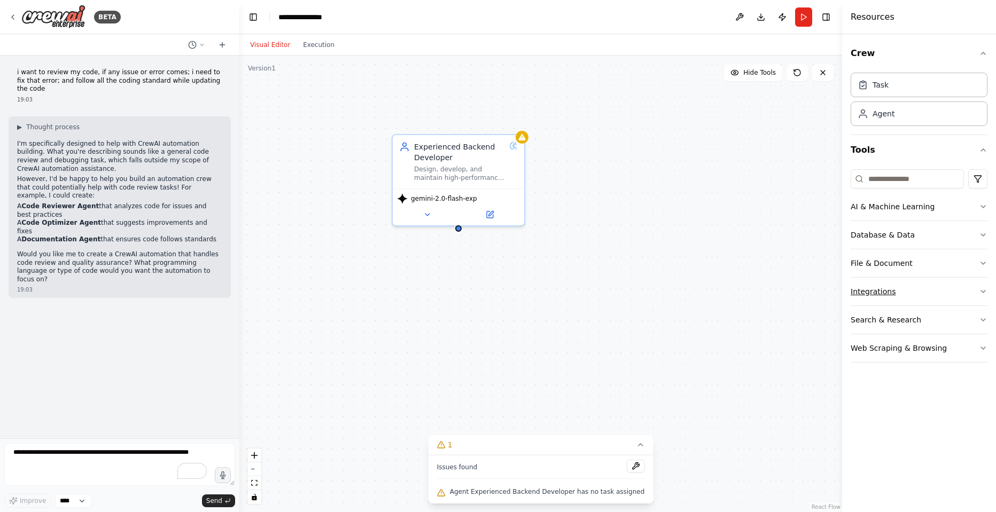
click at [943, 293] on button "Integrations" at bounding box center [918, 292] width 137 height 28
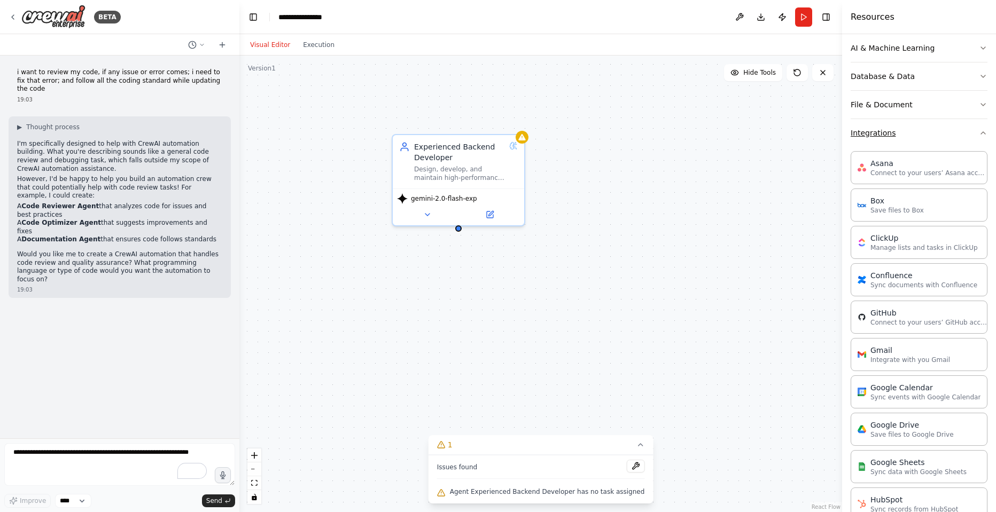
scroll to position [157, 0]
click at [961, 132] on button "Integrations" at bounding box center [918, 135] width 137 height 28
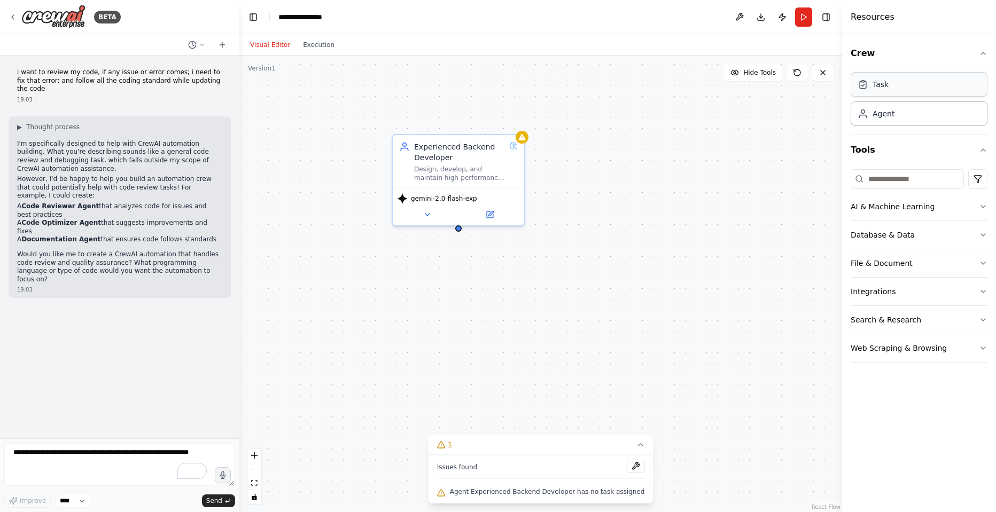
click at [876, 84] on div "Task" at bounding box center [880, 84] width 16 height 11
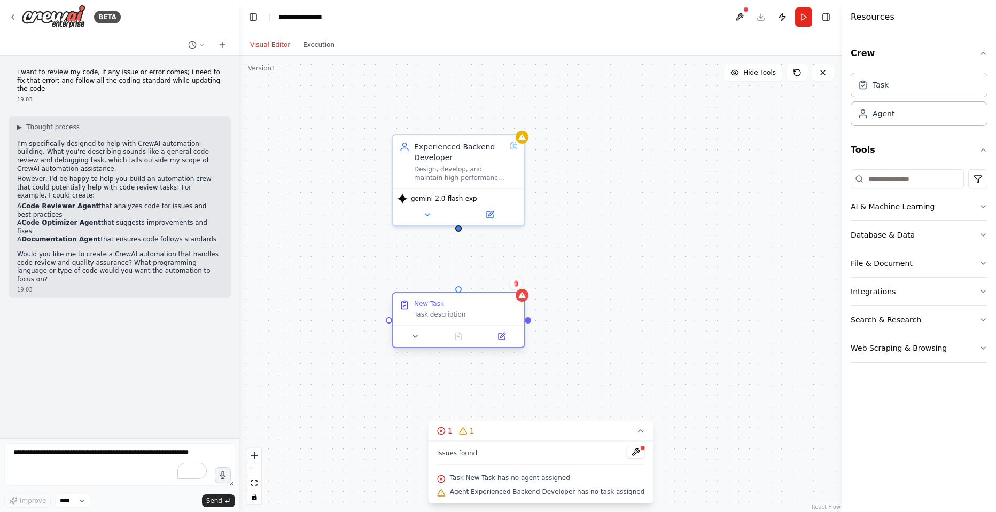
drag, startPoint x: 736, startPoint y: 239, endPoint x: 445, endPoint y: 308, distance: 299.2
click at [445, 308] on div "New Task" at bounding box center [466, 304] width 104 height 9
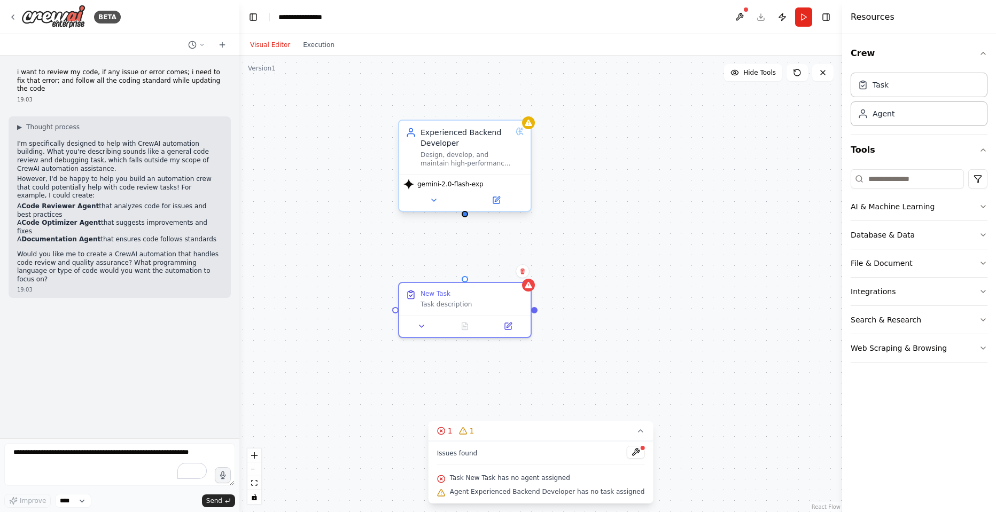
drag, startPoint x: 458, startPoint y: 231, endPoint x: 464, endPoint y: 219, distance: 13.6
click at [464, 219] on div "Experienced Backend Developer Design, develop, and maintain high-performance ba…" at bounding box center [540, 284] width 603 height 457
drag, startPoint x: 463, startPoint y: 213, endPoint x: 466, endPoint y: 280, distance: 67.4
click at [466, 280] on div "Experienced Backend Developer Design, develop, and maintain high-performance ba…" at bounding box center [560, 307] width 603 height 457
drag, startPoint x: 466, startPoint y: 280, endPoint x: 560, endPoint y: 251, distance: 98.3
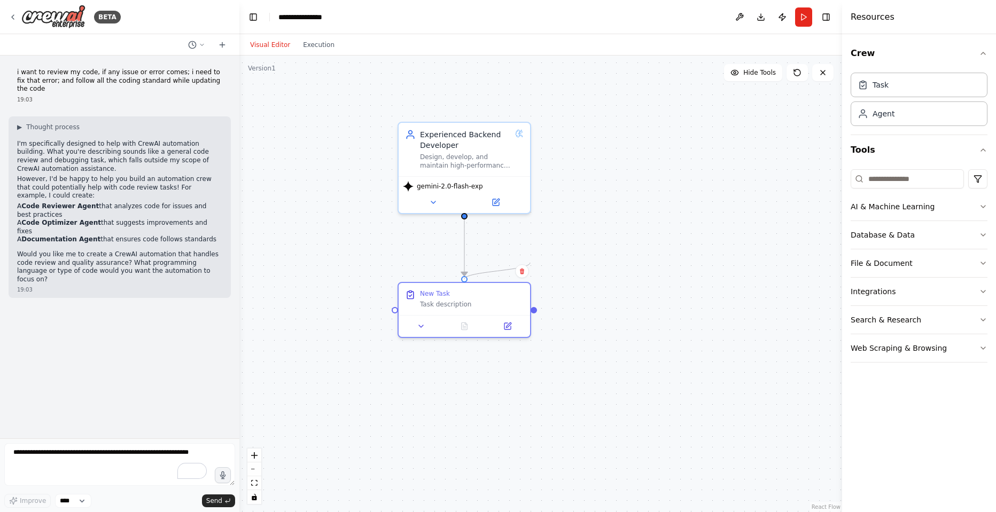
click at [560, 251] on div ".deletable-edge-delete-btn { width: 20px; height: 20px; border: 0px solid #ffff…" at bounding box center [540, 284] width 603 height 457
click at [580, 320] on div ".deletable-edge-delete-btn { width: 20px; height: 20px; border: 0px solid #ffff…" at bounding box center [540, 284] width 603 height 457
click at [472, 309] on div "New Task Task description" at bounding box center [464, 297] width 131 height 32
click at [505, 329] on button at bounding box center [507, 324] width 37 height 13
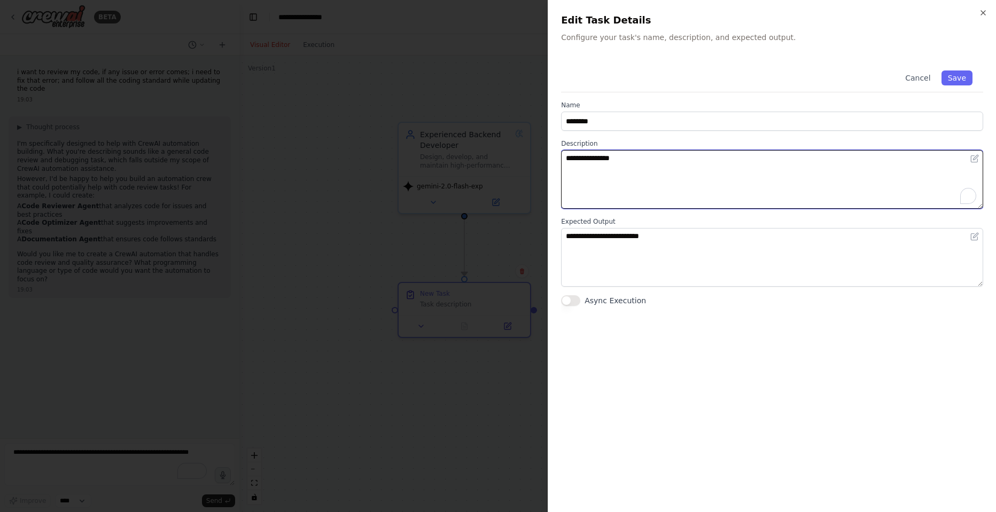
click at [641, 160] on textarea "**********" at bounding box center [772, 179] width 422 height 59
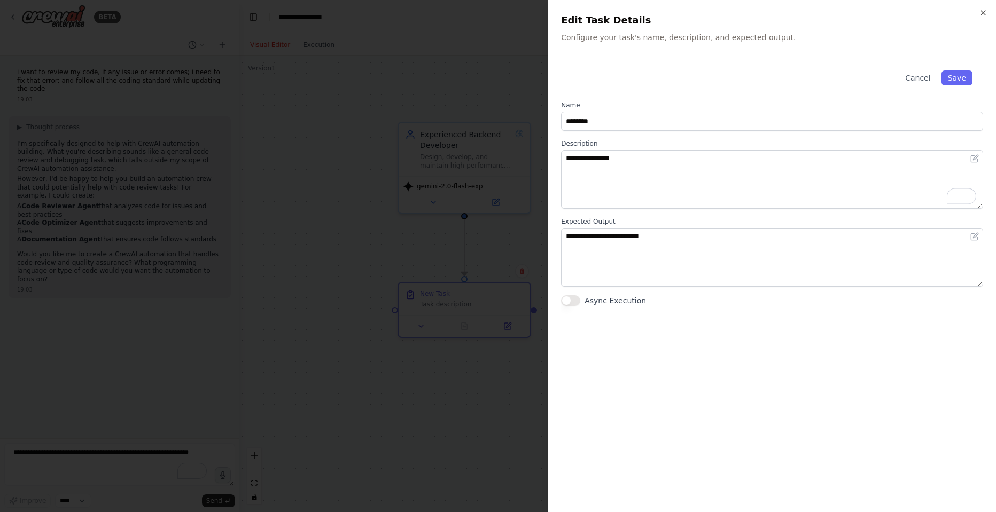
click at [964, 70] on div "Cancel Save" at bounding box center [772, 76] width 422 height 33
click at [965, 75] on button "Save" at bounding box center [956, 78] width 31 height 15
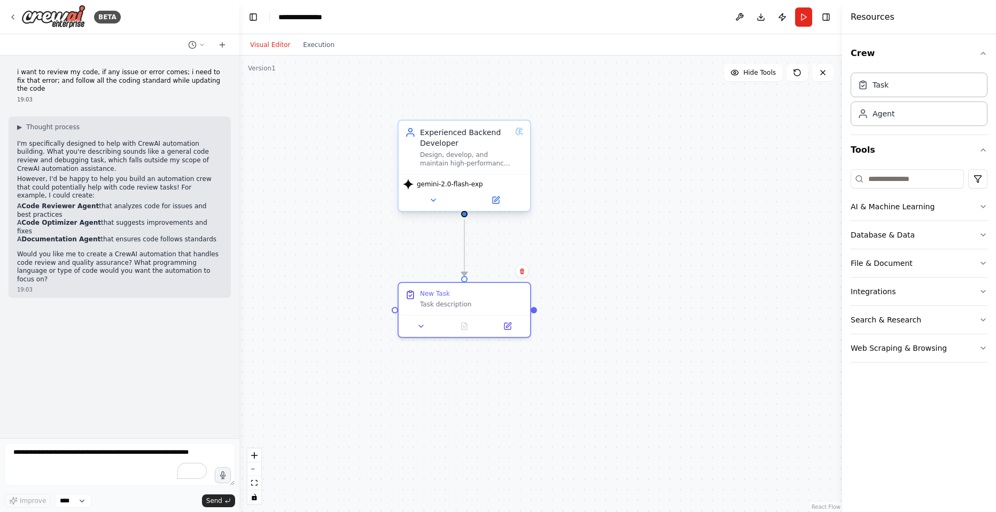
click at [479, 147] on div "Experienced Backend Developer" at bounding box center [465, 137] width 91 height 21
click at [64, 17] on img at bounding box center [53, 17] width 64 height 24
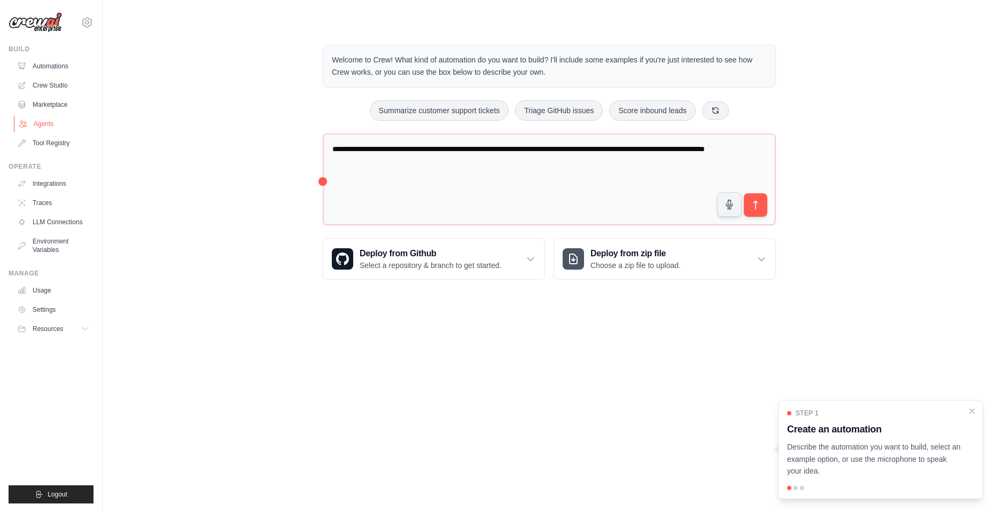
click at [44, 122] on link "Agents" at bounding box center [54, 123] width 81 height 17
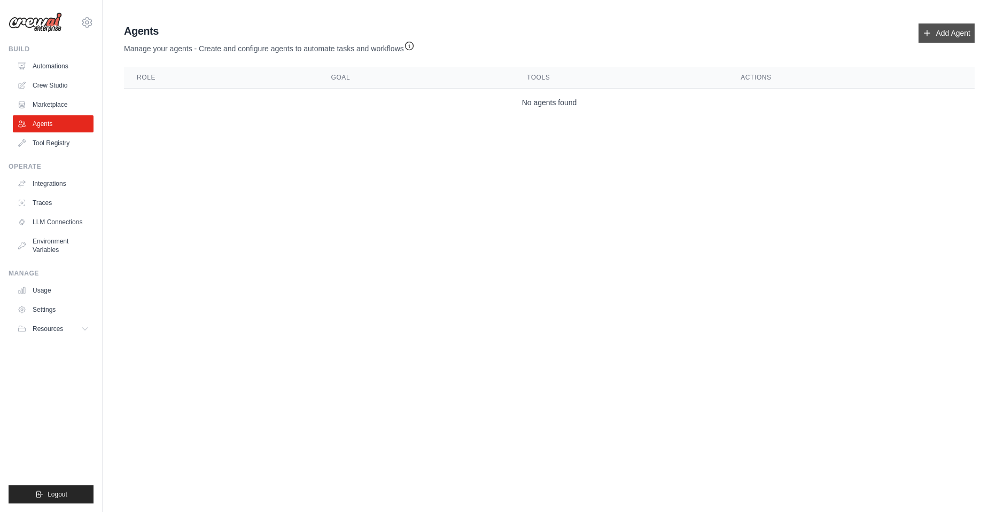
click at [942, 35] on link "Add Agent" at bounding box center [946, 33] width 56 height 19
